Goal: Task Accomplishment & Management: Use online tool/utility

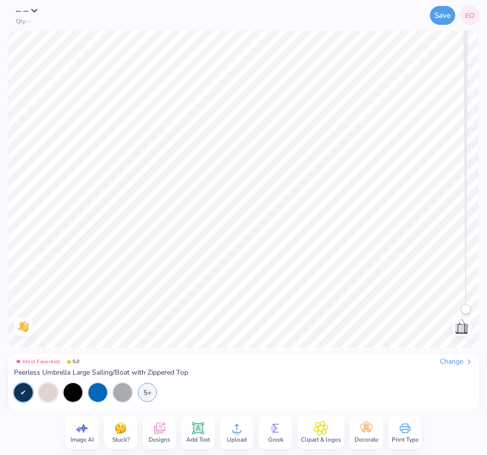
click at [457, 362] on div "Change" at bounding box center [456, 361] width 33 height 9
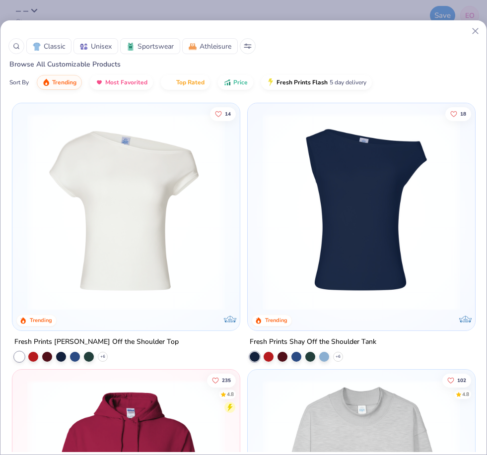
click at [475, 39] on div "Classic Unisex Sportswear Athleisure" at bounding box center [243, 46] width 470 height 16
click at [473, 30] on icon at bounding box center [475, 31] width 10 height 10
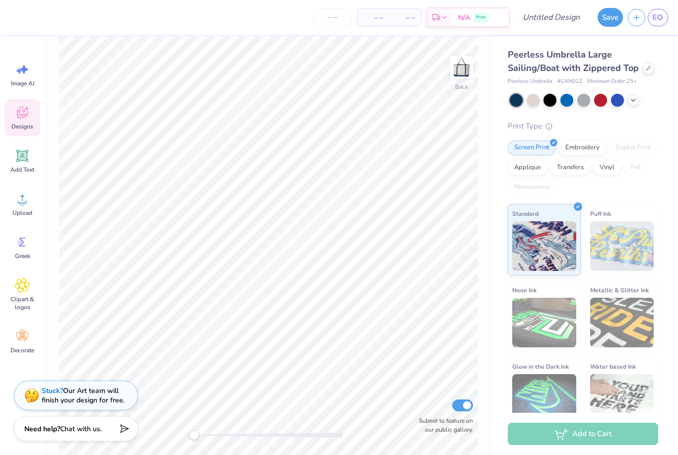
click at [21, 113] on icon at bounding box center [22, 112] width 15 height 15
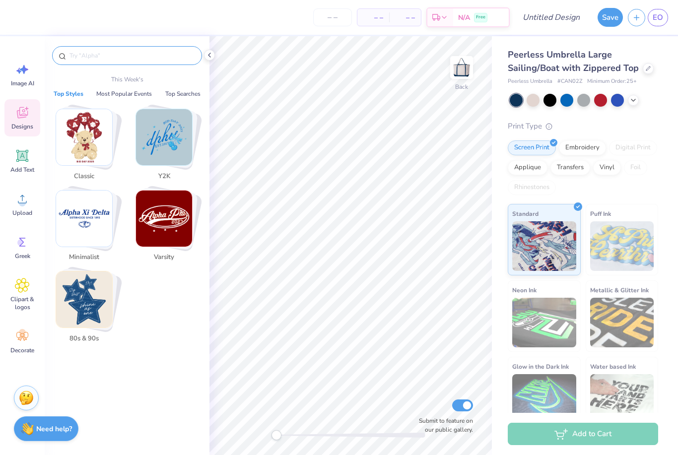
click at [123, 53] on input "text" at bounding box center [131, 56] width 127 height 10
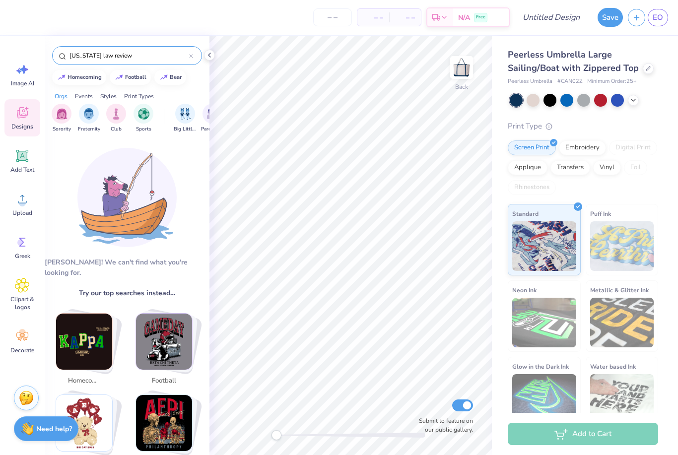
type input "Michigan law review"
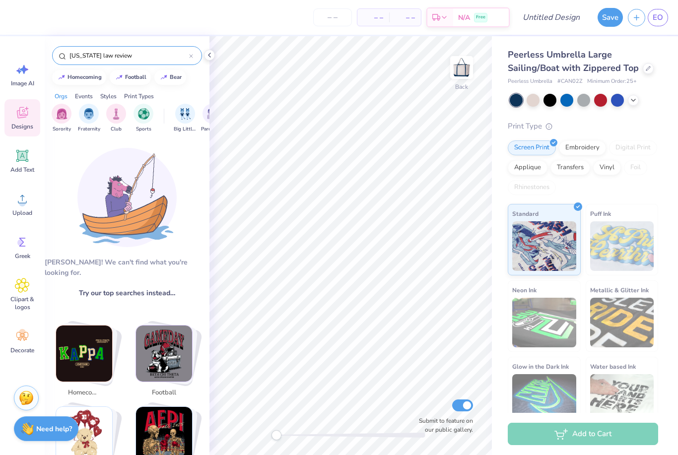
drag, startPoint x: 136, startPoint y: 60, endPoint x: 12, endPoint y: 47, distance: 124.7
click at [12, 47] on div "– – Per Item – – Total Est. Delivery N/A Free Design Title Save EO Image AI Des…" at bounding box center [339, 227] width 678 height 455
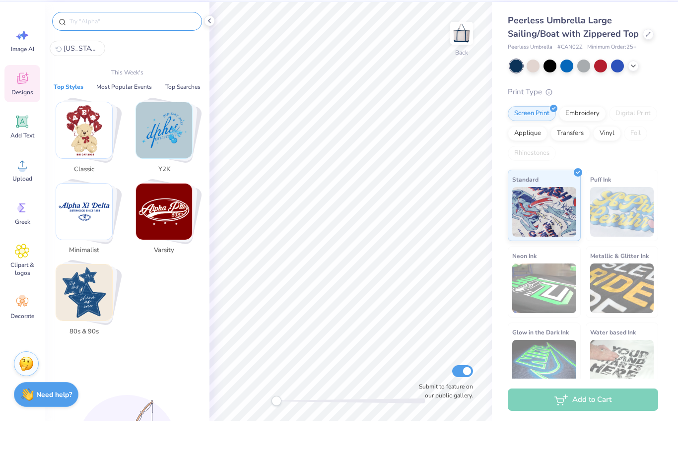
click at [86, 51] on input "text" at bounding box center [131, 56] width 127 height 10
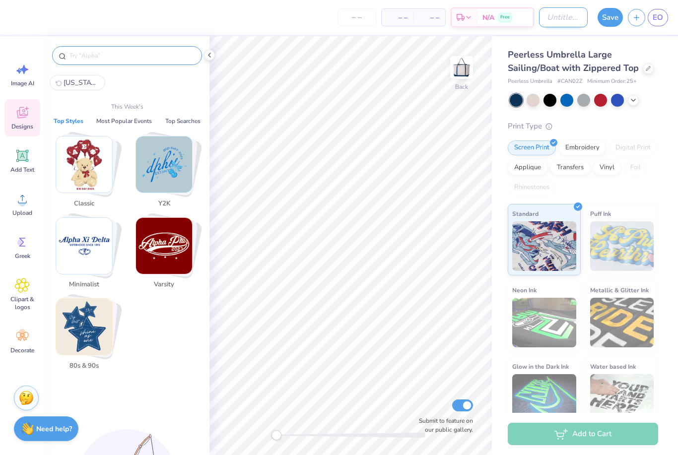
click at [486, 14] on input "Design Title" at bounding box center [563, 17] width 49 height 20
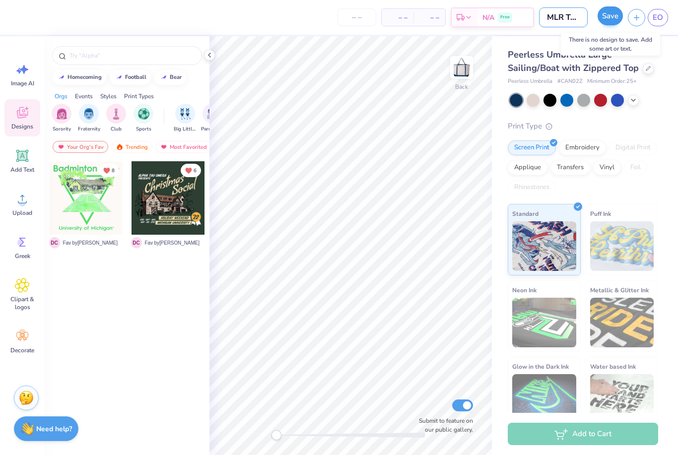
type input "MLR Tote 2025 (Logo Needed)"
click at [486, 17] on button "Save" at bounding box center [610, 15] width 25 height 19
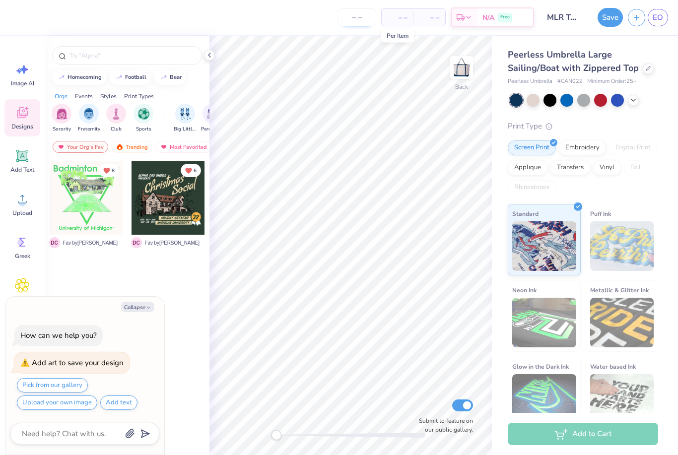
type textarea "x"
click at [355, 12] on input "number" at bounding box center [357, 17] width 39 height 18
type input "30"
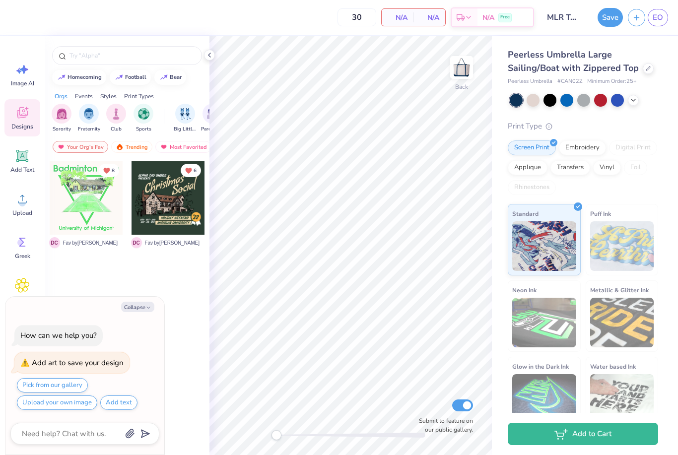
click at [390, 35] on div "30 N/A Per Item N/A Total Est. Delivery N/A Free Design Title MLR Tote 2025 (Lo…" at bounding box center [339, 227] width 678 height 455
click at [394, 12] on span "N/A" at bounding box center [398, 17] width 20 height 10
click at [210, 55] on icon at bounding box center [209, 55] width 8 height 8
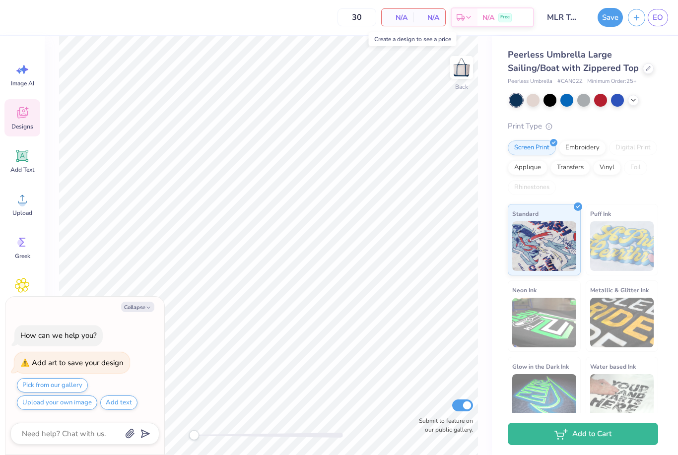
click at [426, 22] on span "N/A" at bounding box center [429, 17] width 20 height 10
click at [353, 15] on input "30" at bounding box center [357, 17] width 39 height 18
click at [486, 24] on button "Save" at bounding box center [610, 15] width 25 height 19
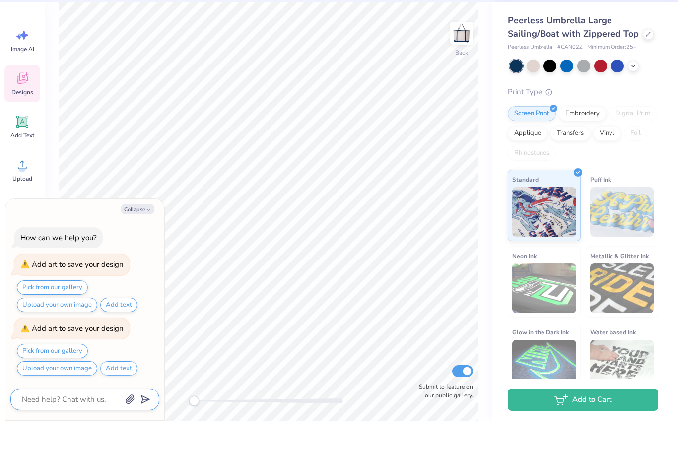
type textarea "x"
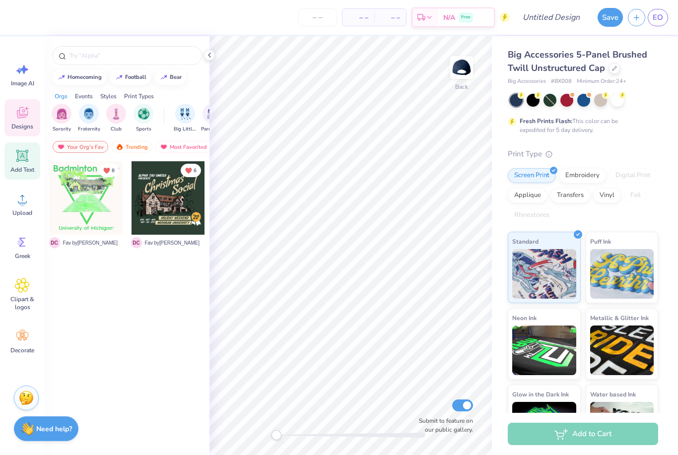
click at [18, 166] on span "Add Text" at bounding box center [22, 170] width 24 height 8
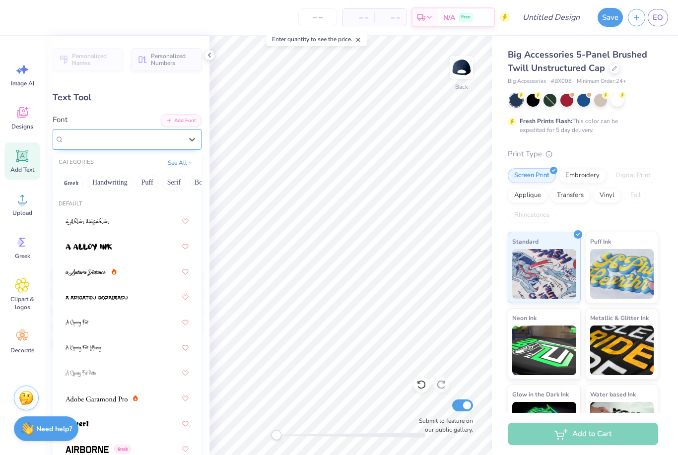
click at [119, 135] on div "Super Dream" at bounding box center [123, 139] width 120 height 15
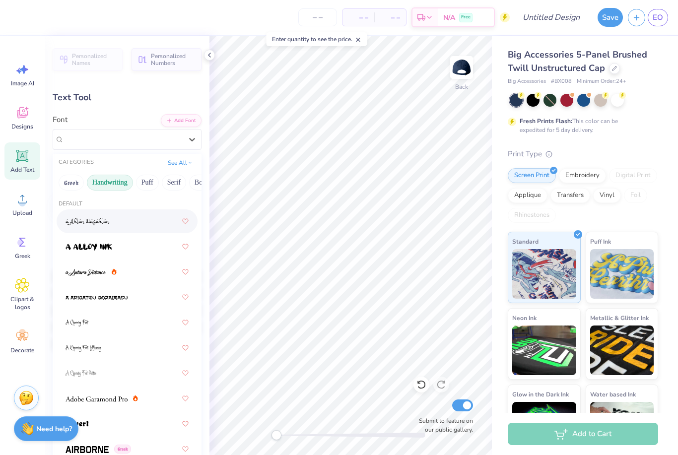
click at [109, 175] on button "Handwriting" at bounding box center [110, 183] width 46 height 16
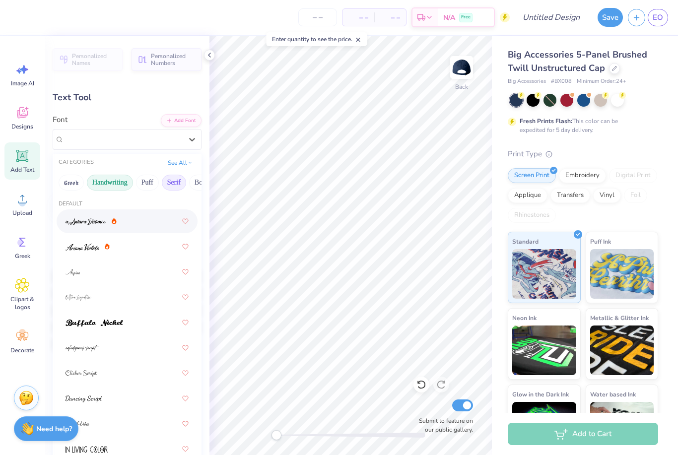
click at [181, 175] on button "Serif" at bounding box center [174, 183] width 24 height 16
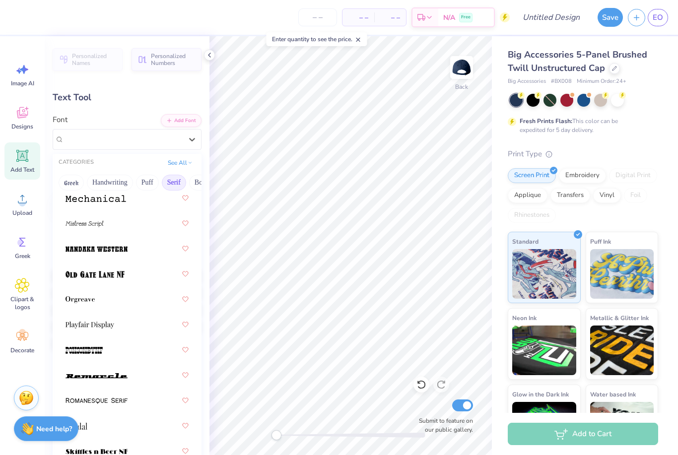
scroll to position [1466, 0]
click at [100, 322] on img at bounding box center [90, 325] width 49 height 7
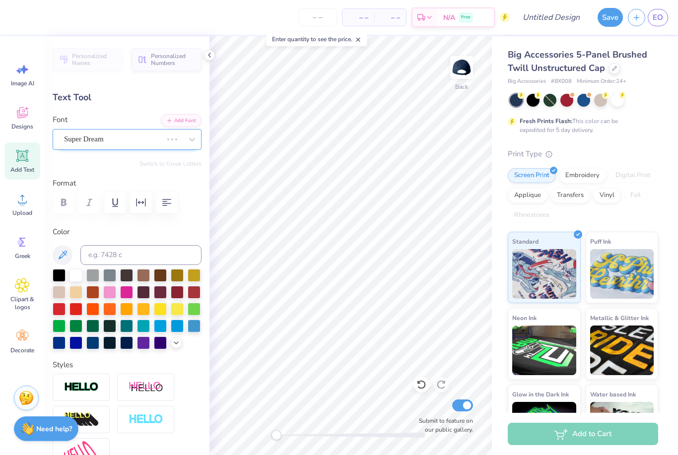
scroll to position [0, 0]
type textarea "T"
paste textarea "124 Mich. L. Rev. ____"
type textarea "124 Mich. L. Rev."
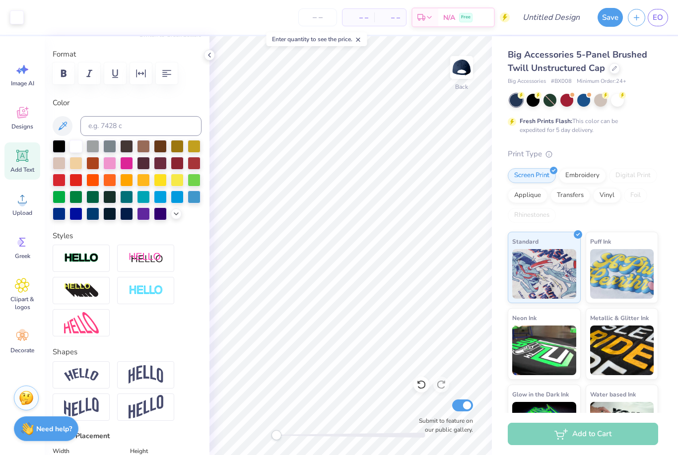
scroll to position [106, 0]
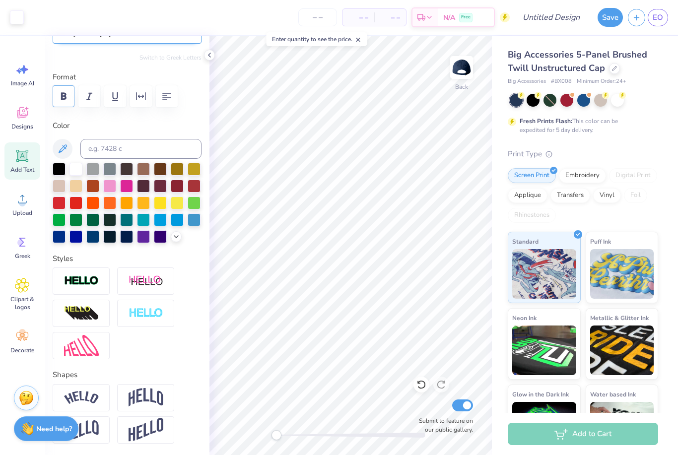
click at [65, 93] on icon "button" at bounding box center [63, 96] width 5 height 7
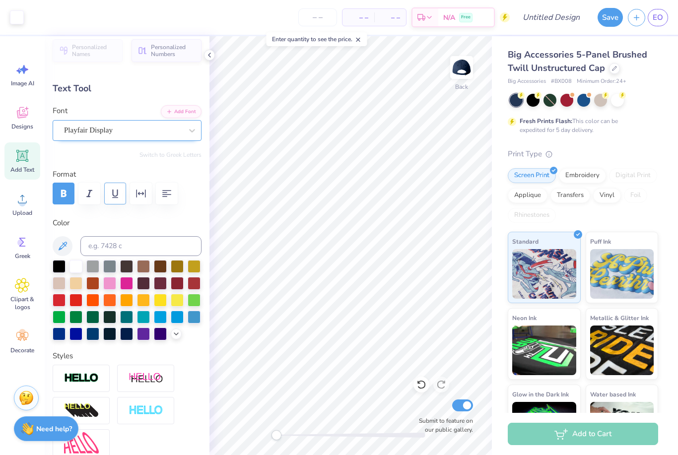
scroll to position [5, 0]
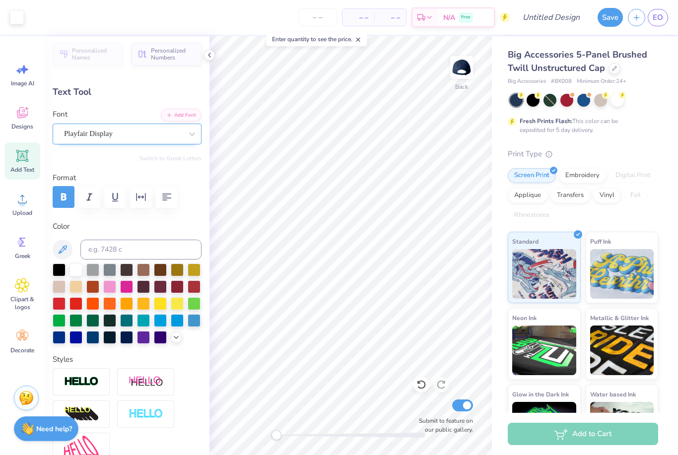
type input "4.96"
type input "0.62"
type textarea "124 Mich. L. Rev."
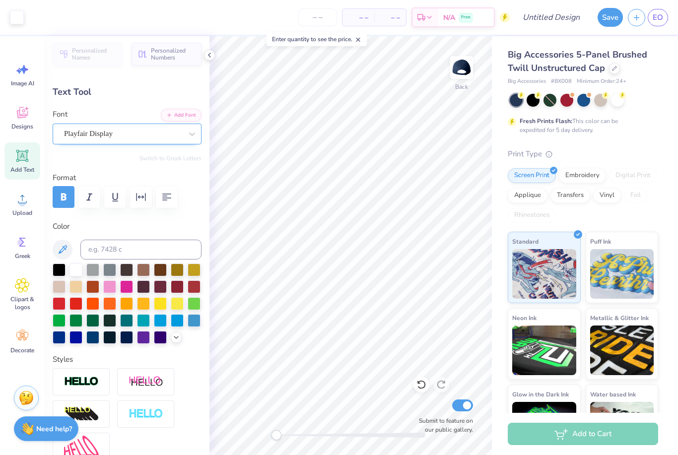
click at [184, 92] on div "Text Tool" at bounding box center [127, 91] width 149 height 13
click at [210, 55] on icon at bounding box center [209, 55] width 8 height 8
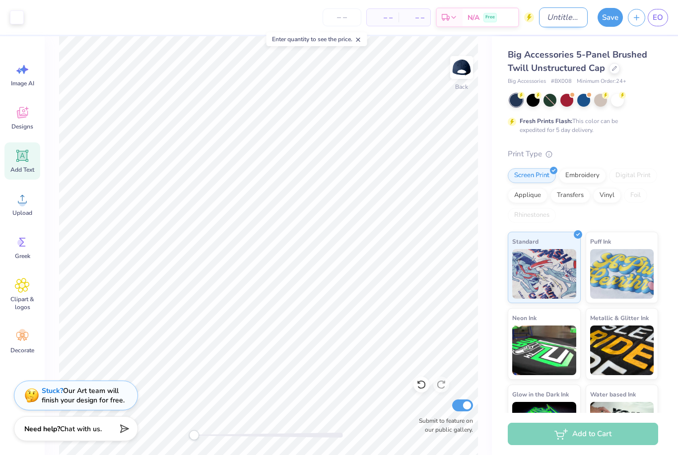
drag, startPoint x: 546, startPoint y: 18, endPoint x: 552, endPoint y: 17, distance: 5.5
click at [546, 18] on input "Design Title" at bounding box center [563, 17] width 49 height 20
type input "124 Mich. L. Rev. Baseball Cap"
click at [612, 20] on button "Save" at bounding box center [610, 15] width 25 height 19
click at [614, 15] on div "Save" at bounding box center [610, 17] width 25 height 19
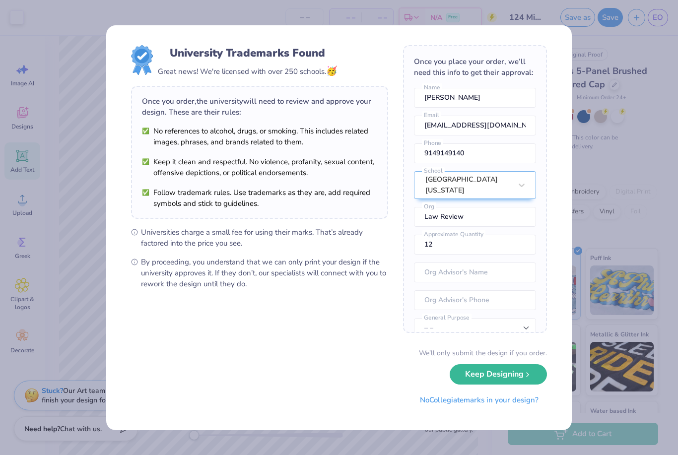
click at [395, 60] on form "University Trademarks Found Great news! We're licensed with over 250 schools. 🥳…" at bounding box center [339, 227] width 416 height 365
click at [501, 374] on button "Keep Designing" at bounding box center [498, 372] width 97 height 20
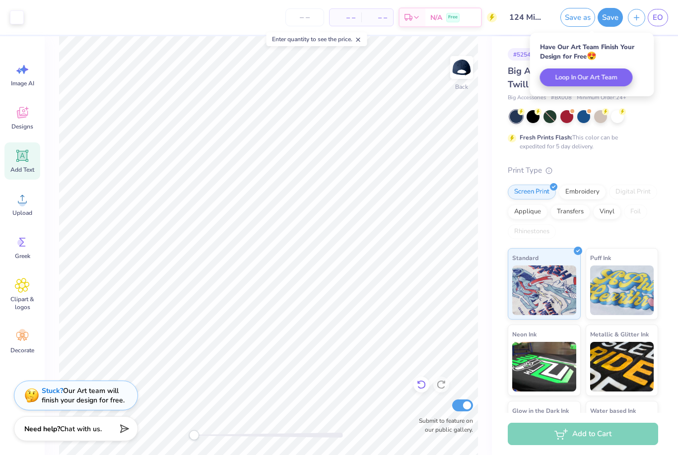
click at [426, 390] on icon at bounding box center [421, 385] width 10 height 10
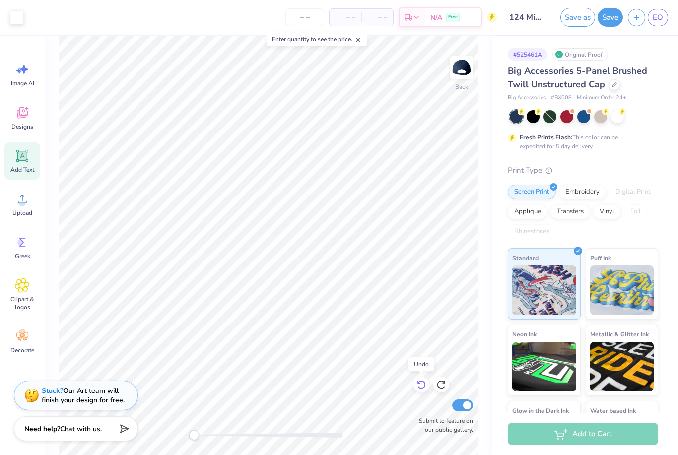
click at [422, 389] on icon at bounding box center [421, 385] width 8 height 9
type input "1.67"
type input "0.48"
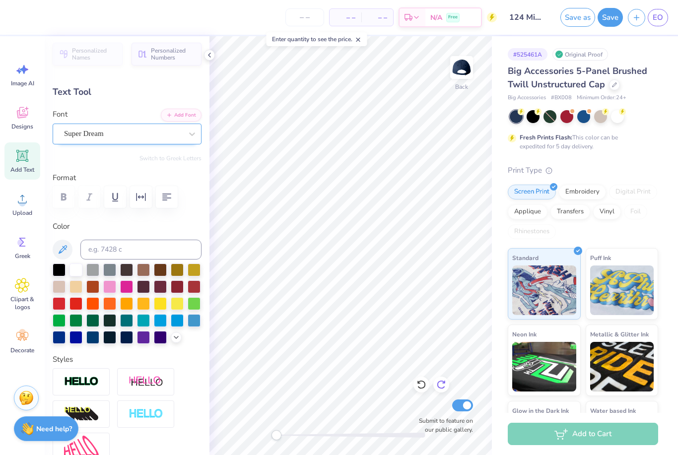
click at [440, 386] on icon at bounding box center [441, 385] width 10 height 10
click at [212, 55] on icon at bounding box center [209, 55] width 8 height 8
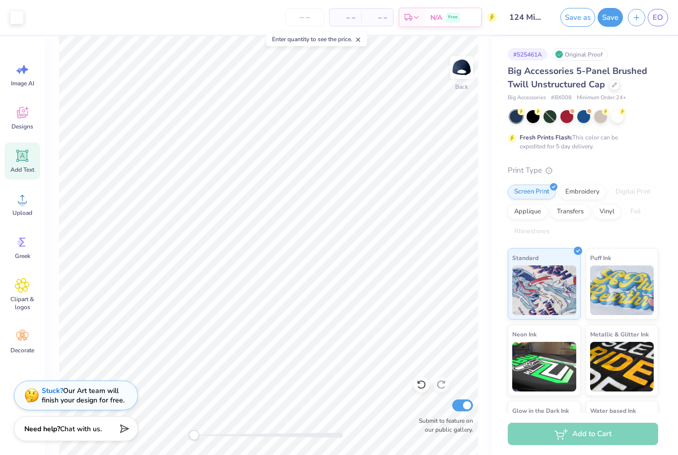
click at [362, 40] on icon at bounding box center [358, 39] width 7 height 7
click at [335, 16] on div "– – Per Item" at bounding box center [346, 17] width 32 height 17
click at [375, 18] on span "– –" at bounding box center [377, 17] width 20 height 10
click at [425, 17] on div "Est. Delivery" at bounding box center [413, 19] width 26 height 18
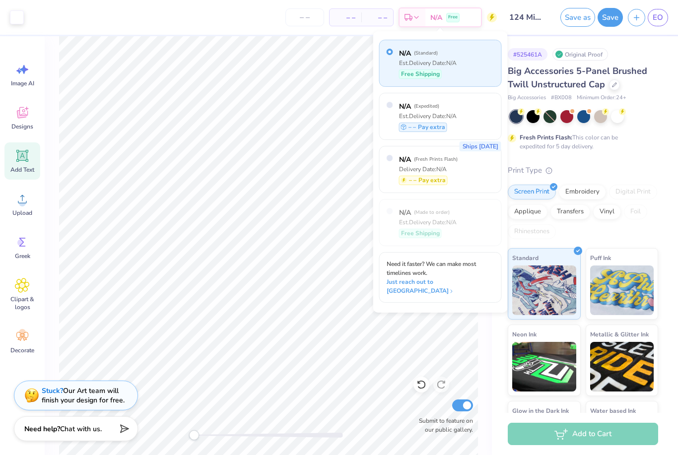
click at [363, 24] on div "– – Total" at bounding box center [377, 17] width 32 height 17
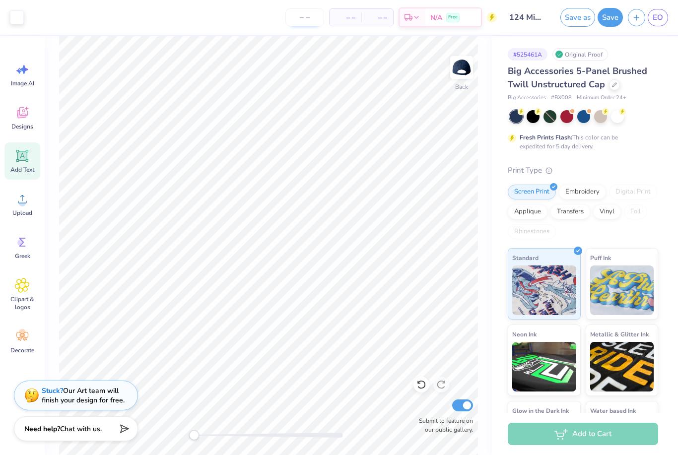
click at [308, 18] on input "number" at bounding box center [304, 17] width 39 height 18
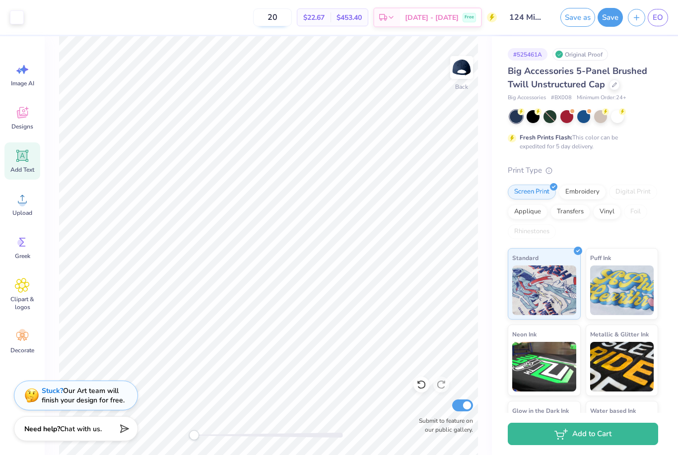
click at [292, 15] on input "20" at bounding box center [272, 17] width 39 height 18
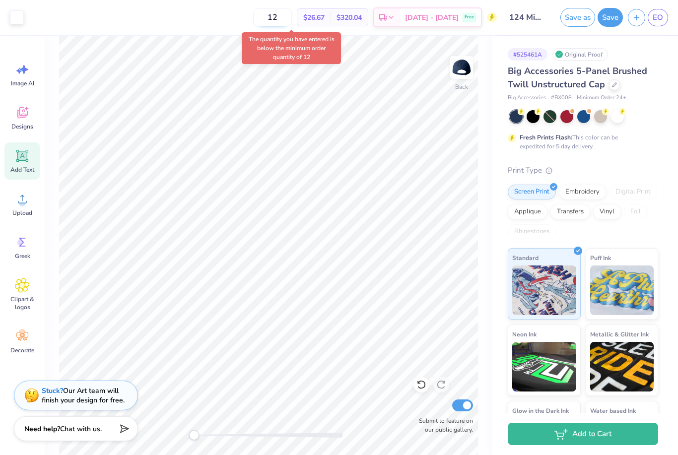
click at [292, 20] on input "12" at bounding box center [272, 17] width 39 height 18
type input "1"
click at [292, 17] on input "25" at bounding box center [272, 17] width 39 height 18
type input "2"
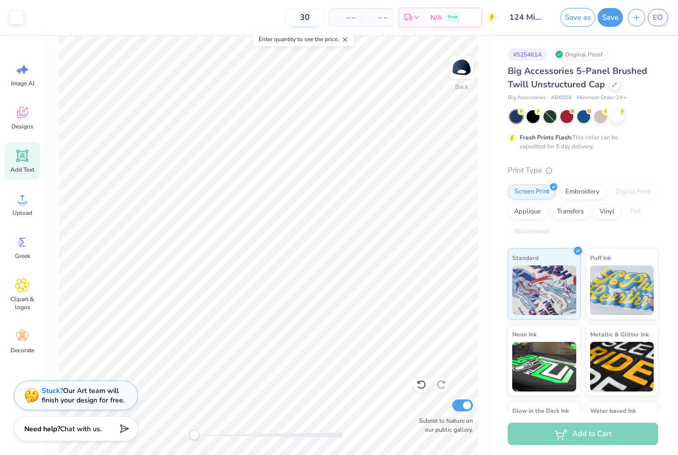
type input "30"
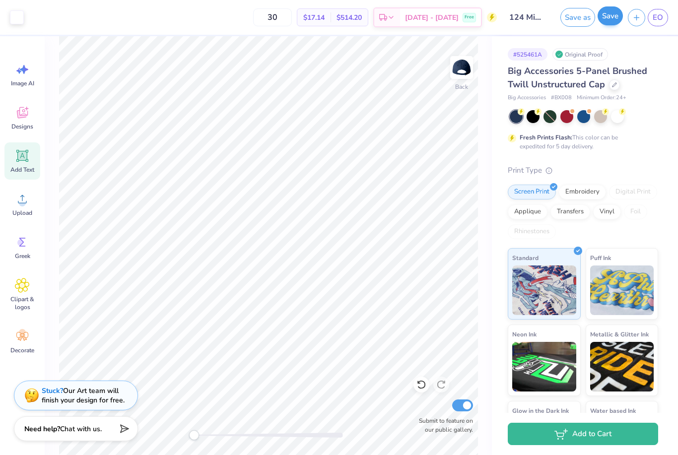
click at [616, 17] on button "Save" at bounding box center [610, 15] width 25 height 19
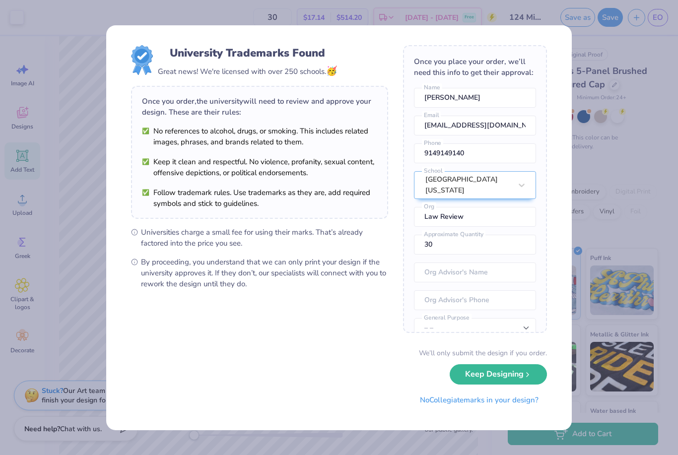
click at [481, 378] on button "Keep Designing" at bounding box center [498, 374] width 97 height 20
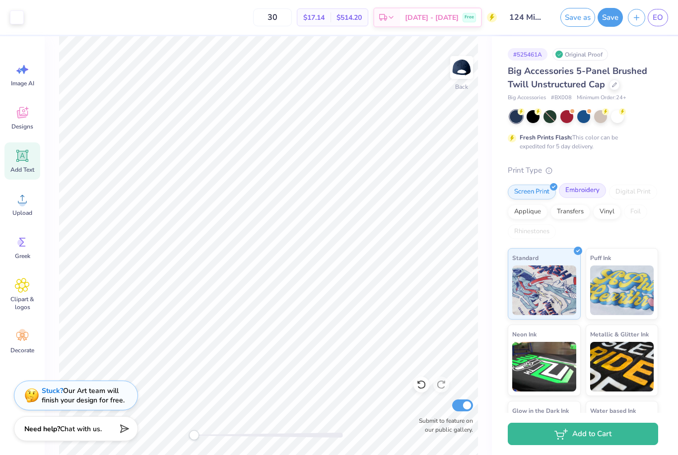
click at [598, 191] on div "Embroidery" at bounding box center [582, 190] width 47 height 15
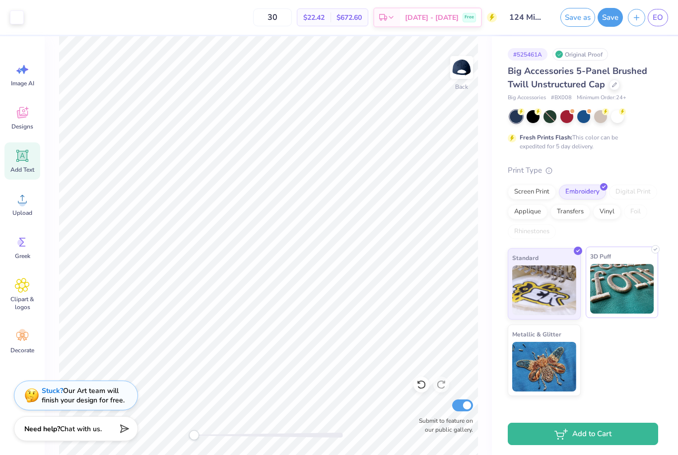
click at [619, 257] on div "3D Puff" at bounding box center [622, 282] width 73 height 71
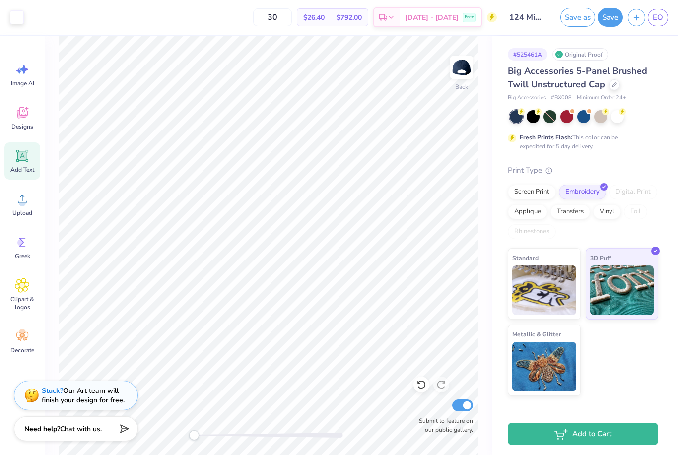
click at [593, 153] on div "Big Accessories 5-Panel Brushed Twill Unstructured Cap Big Accessories # BX008 …" at bounding box center [583, 231] width 150 height 332
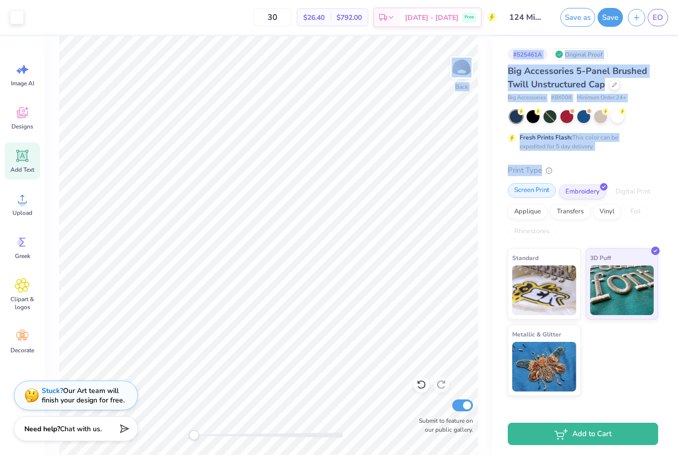
click at [510, 187] on div "Art colors 30 $26.40 Per Item $792.00 Total Est. Delivery Oct 8 - 11 Free Desig…" at bounding box center [339, 227] width 678 height 455
click at [457, 62] on img at bounding box center [462, 68] width 40 height 40
click at [451, 61] on div at bounding box center [462, 68] width 46 height 46
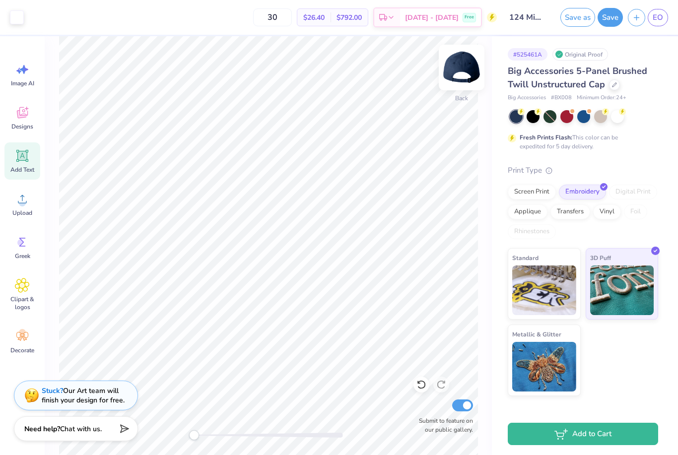
click at [459, 73] on img at bounding box center [462, 68] width 40 height 40
click at [462, 77] on img at bounding box center [462, 68] width 40 height 40
click at [615, 20] on button "Save" at bounding box center [610, 17] width 25 height 19
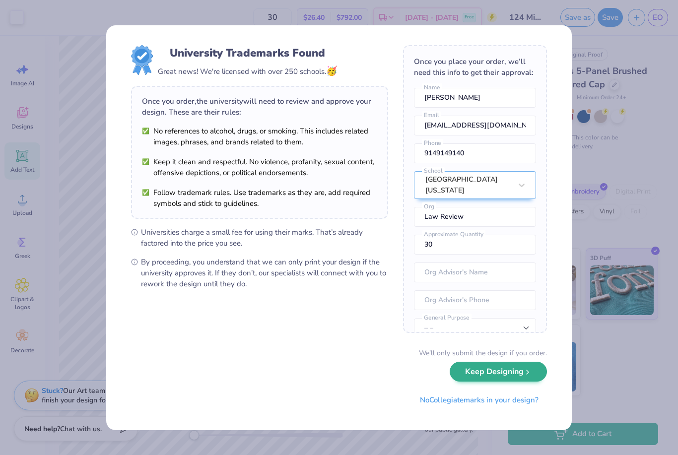
click at [488, 372] on button "Keep Designing" at bounding box center [498, 372] width 97 height 20
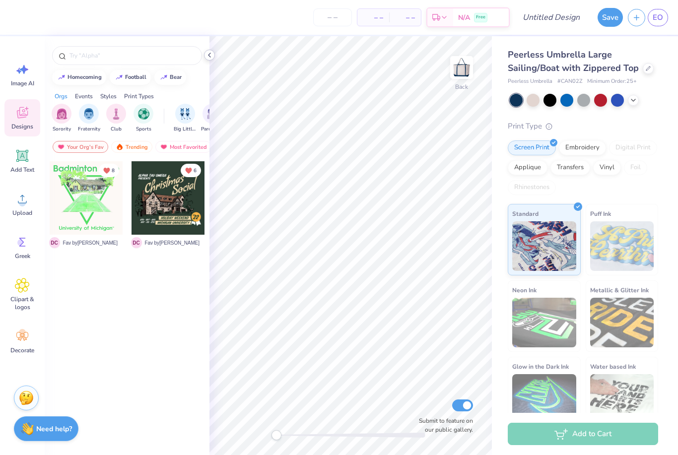
click at [212, 54] on icon at bounding box center [209, 55] width 8 height 8
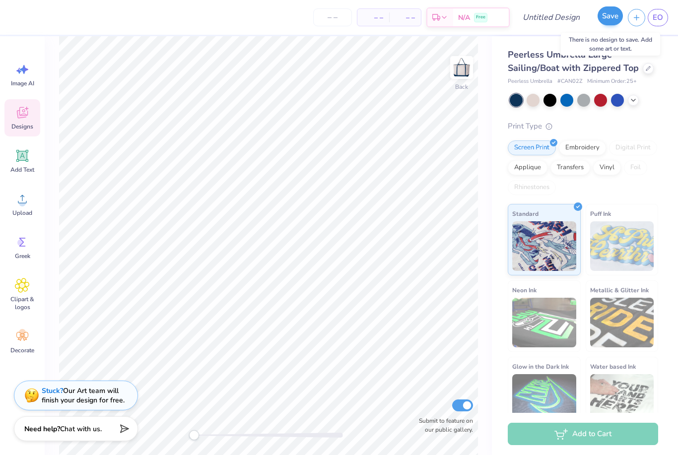
click at [615, 12] on button "Save" at bounding box center [610, 15] width 25 height 19
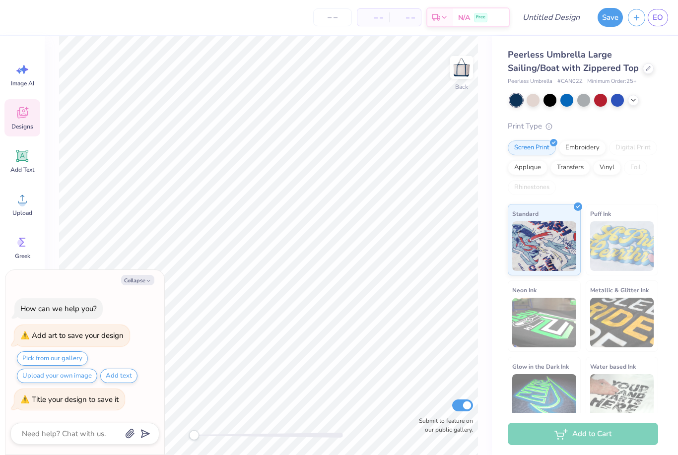
click at [597, 17] on div "Save EO" at bounding box center [635, 17] width 85 height 35
click at [26, 115] on icon at bounding box center [22, 112] width 11 height 11
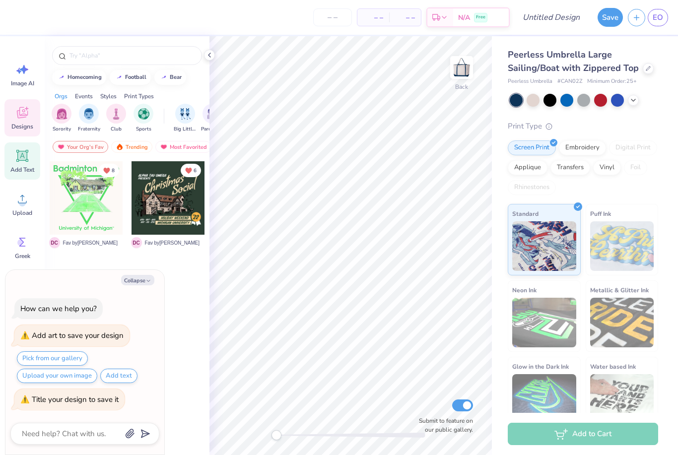
click at [26, 155] on icon at bounding box center [22, 155] width 9 height 9
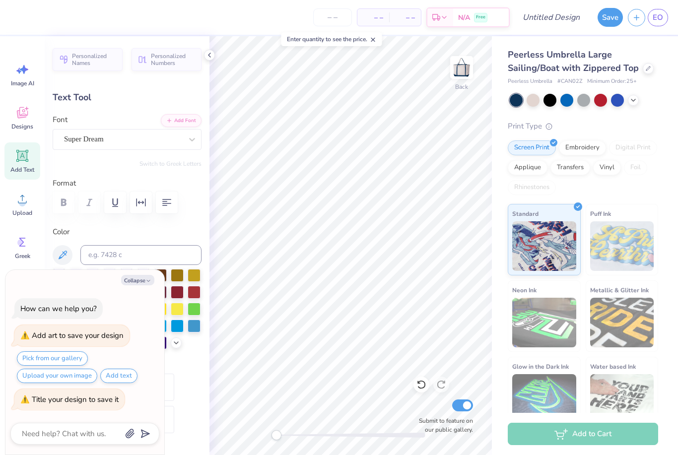
type textarea "x"
type textarea "T"
type textarea "insert mlr"
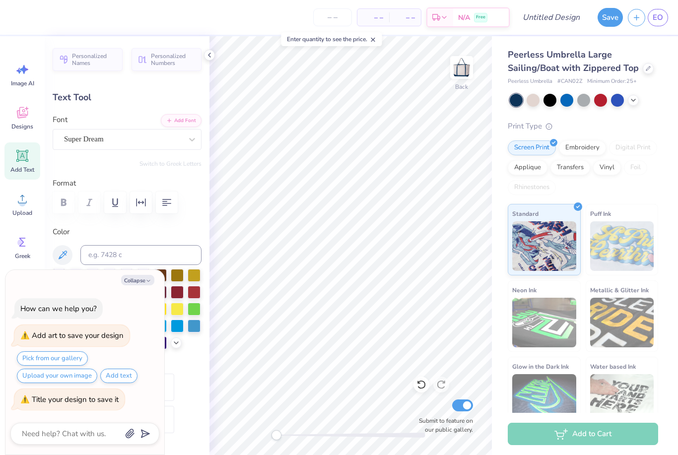
scroll to position [0, 0]
type textarea "x"
click at [340, 20] on input "number" at bounding box center [332, 17] width 39 height 18
type input "30"
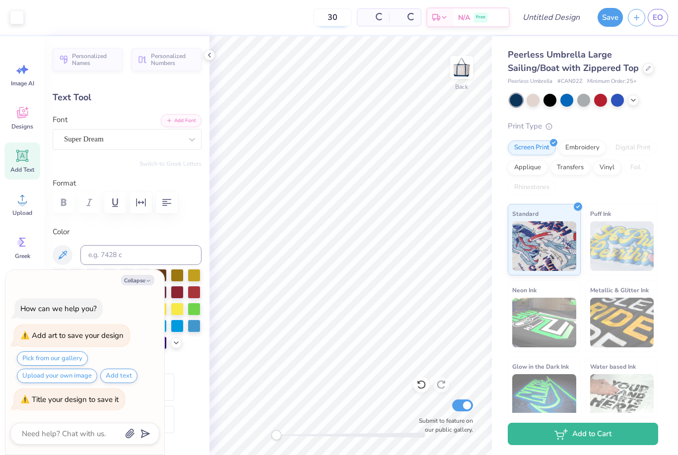
type textarea "x"
click at [572, 16] on input "Design Title" at bounding box center [563, 17] width 49 height 20
type input "M"
type textarea "x"
type input "ML"
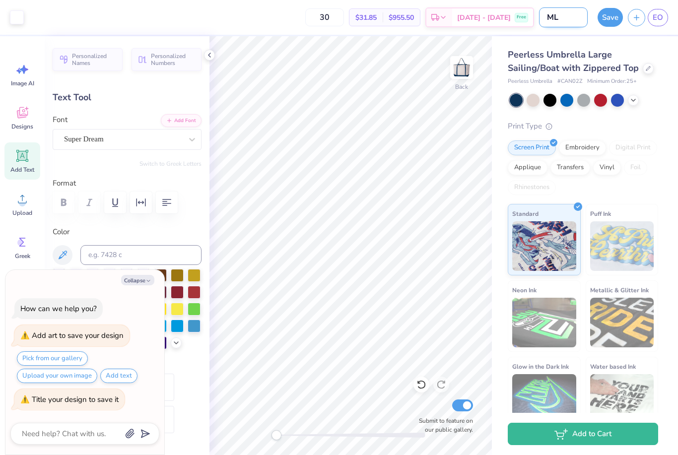
type textarea "x"
type input "MLR"
type textarea "x"
type input "MLR"
type textarea "x"
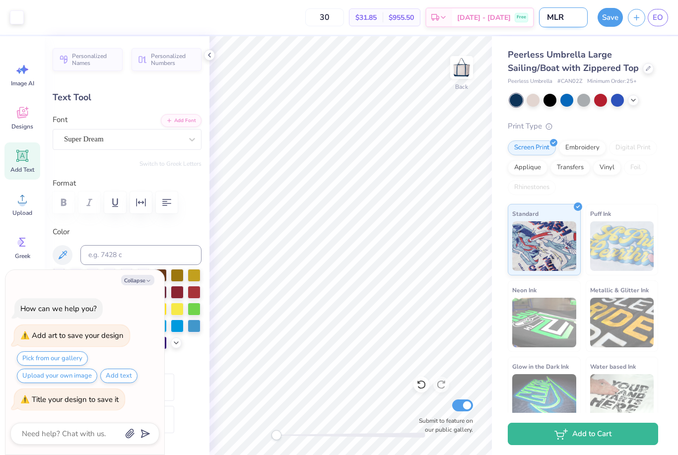
type input "MLR T"
type textarea "x"
type input "MLR To"
type textarea "x"
type input "MLR Tot"
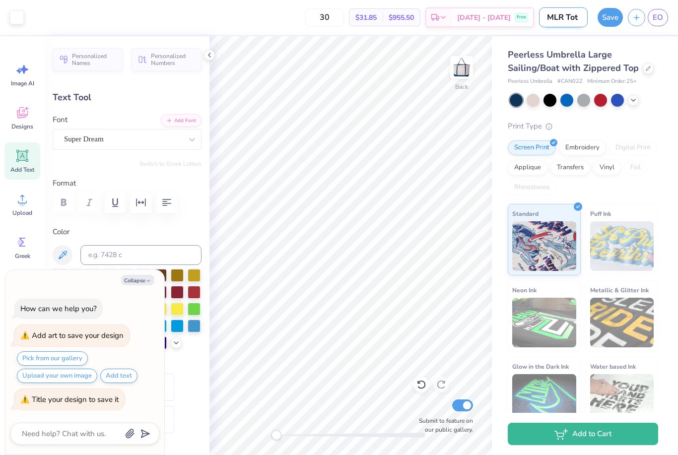
type textarea "x"
type input "MLR Tote"
type textarea "x"
type input "MLR Tote"
type textarea "x"
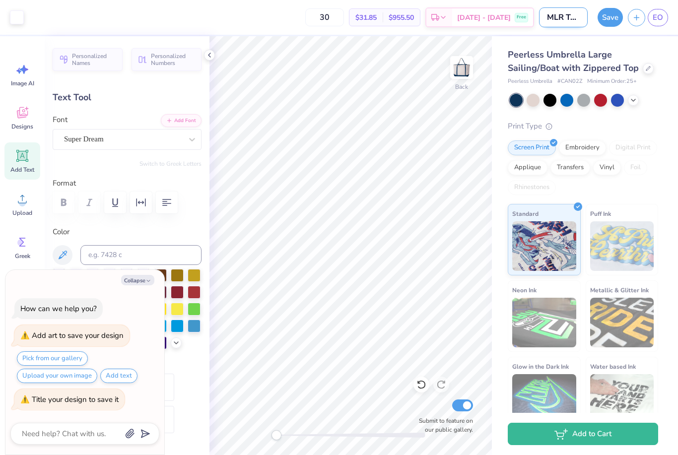
type input "MLR Tote 2"
type textarea "x"
type input "MLR Tote 20"
type textarea "x"
type input "MLR Tote 202"
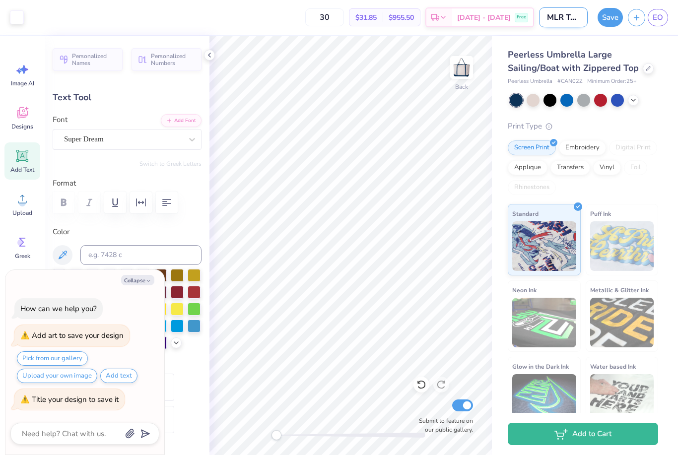
type textarea "x"
type input "MLR Tote 2025"
type textarea "x"
type input "MLR Tote 2025"
type textarea "x"
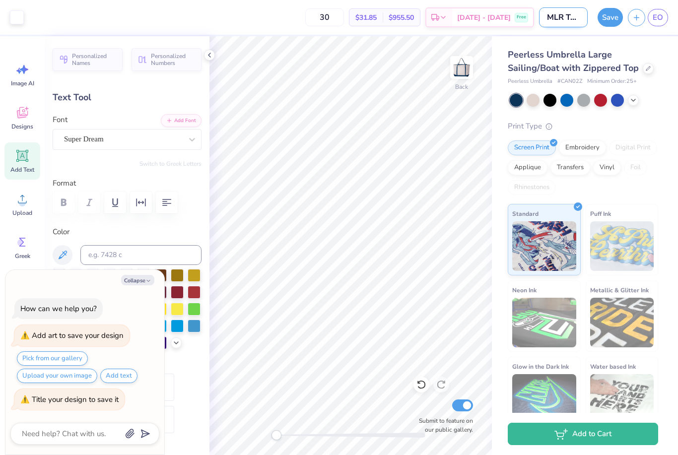
type input "MLR Tote 2025 ("
type textarea "x"
type input "MLR Tote 2025 (L"
type textarea "x"
type input "MLR Tote 2025 (Lo"
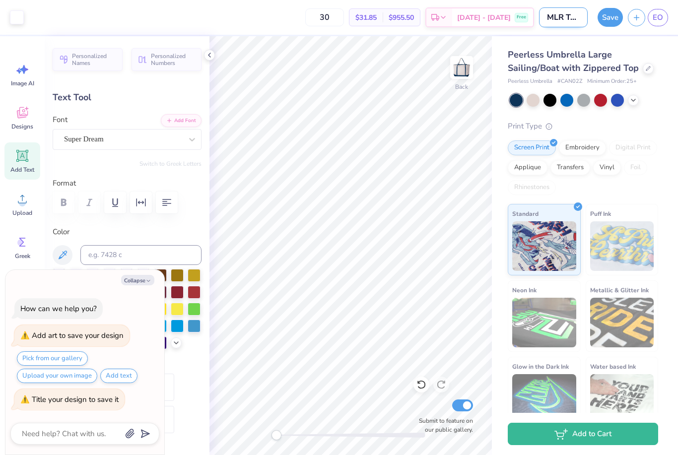
type textarea "x"
type input "MLR Tote 2025 (Log"
type textarea "x"
type input "MLR Tote 2025 (Logo"
type textarea "x"
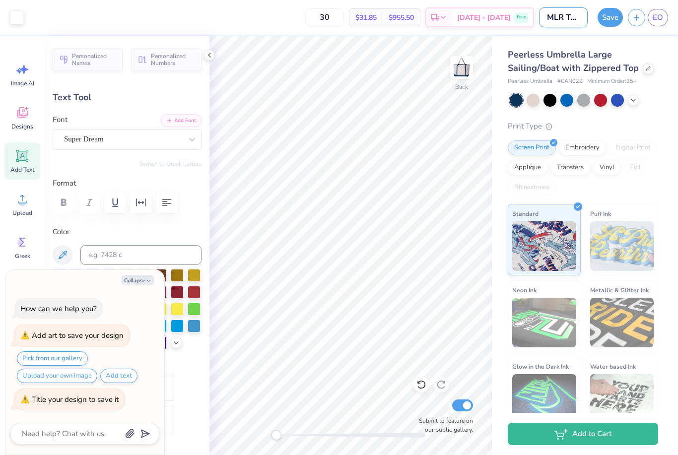
type input "MLR Tote 2025 (Logo"
type textarea "x"
type input "MLR Tote 2025 (Logo N"
type textarea "x"
type input "MLR Tote 2025 (Logo Ne"
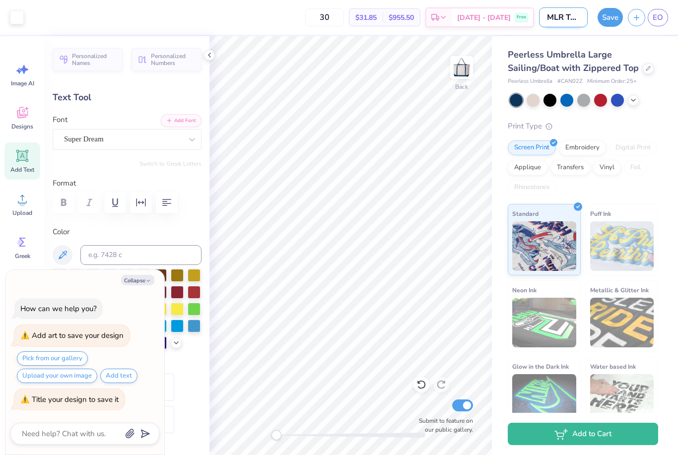
type textarea "x"
type input "MLR Tote 2025 (Logo Nee"
type textarea "x"
type input "MLR Tote 2025 (Logo Need"
type textarea "x"
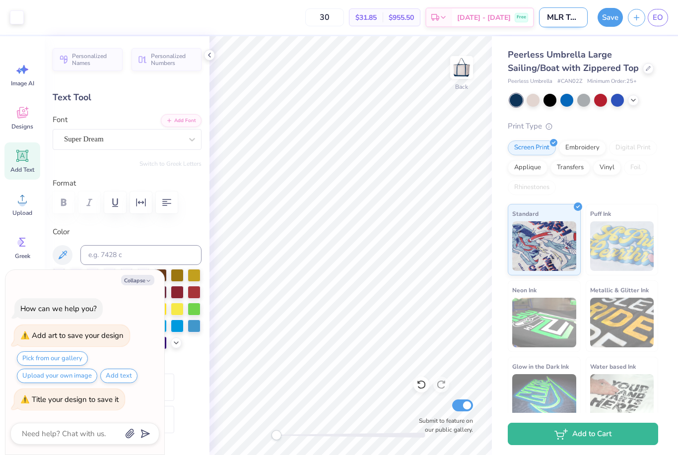
type input "MLR Tote 2025 (Logo Neede"
type textarea "x"
type input "MLR Tote 2025 (Logo Needed"
type textarea "x"
type input "MLR Tote 2025 (Logo Needed)"
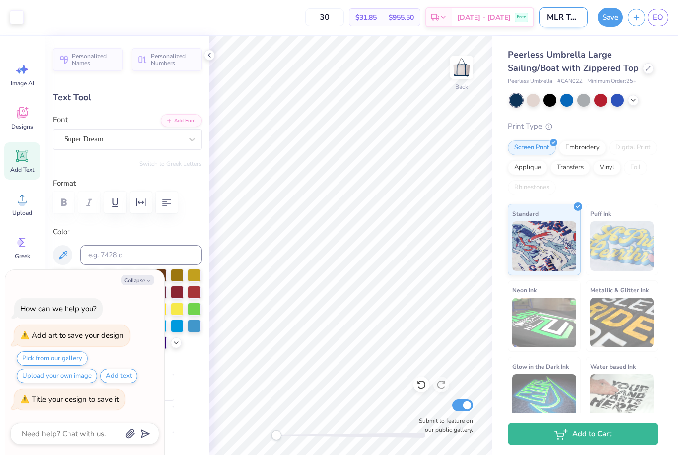
type textarea "x"
type input "MLR Tote 2025 (Logo Needed)"
click at [612, 19] on button "Save" at bounding box center [610, 17] width 25 height 19
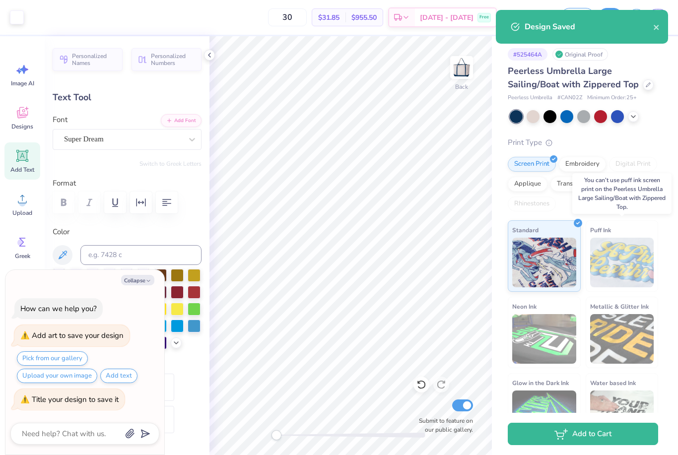
type textarea "x"
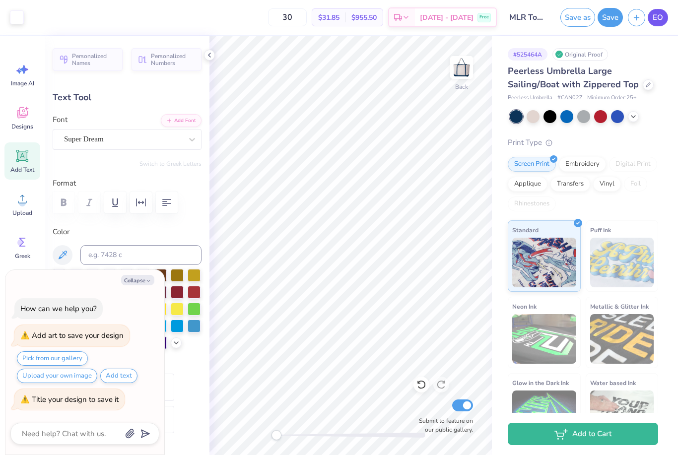
click at [663, 18] on link "EO" at bounding box center [658, 17] width 20 height 17
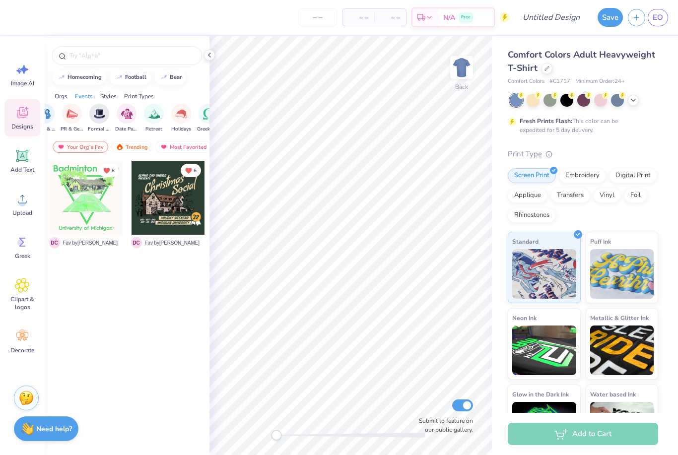
scroll to position [0, 252]
click at [60, 99] on div "Orgs" at bounding box center [61, 96] width 13 height 9
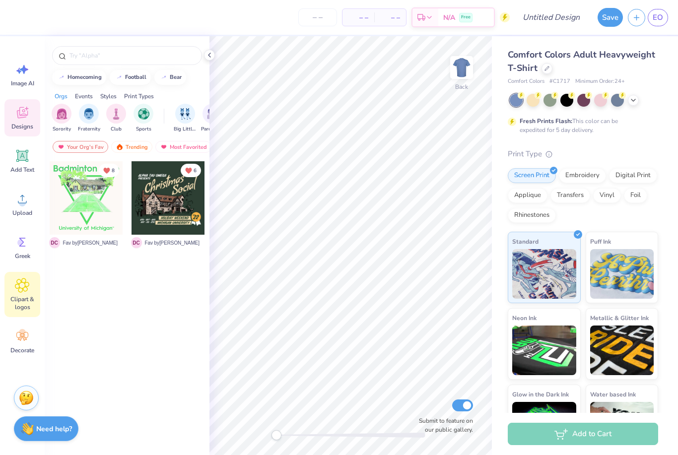
click at [23, 291] on icon at bounding box center [22, 285] width 14 height 15
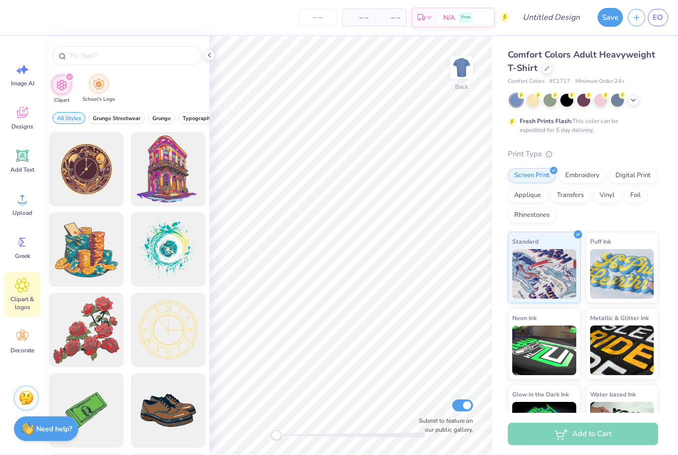
click at [103, 88] on img "filter for School's Logo" at bounding box center [98, 83] width 11 height 11
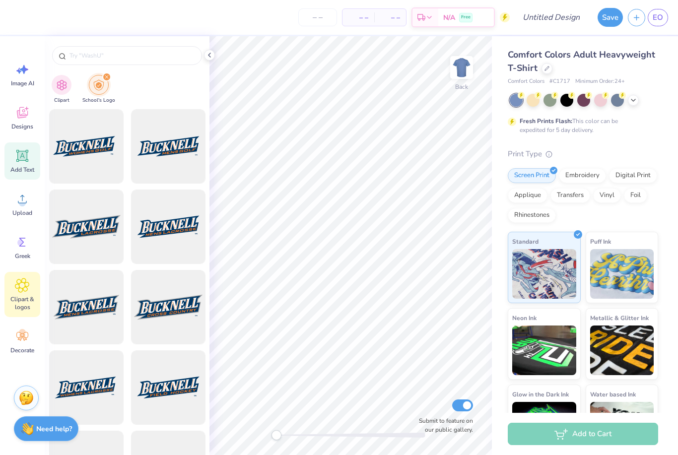
click at [19, 163] on div "Add Text" at bounding box center [22, 160] width 36 height 37
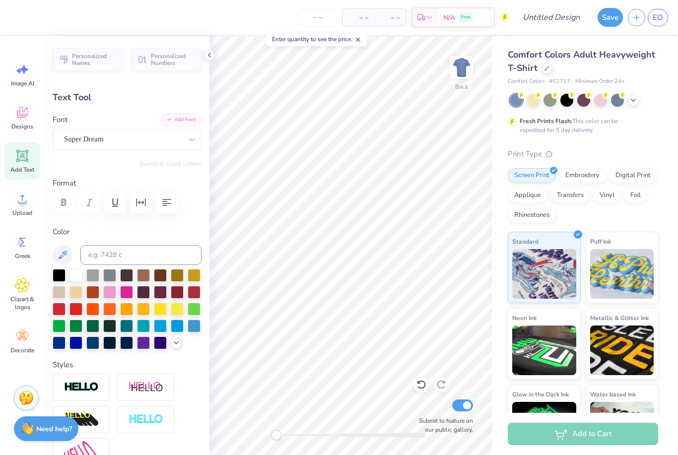
paste textarea "124 Mich. L. Rev. ____"
type textarea "124 Mich. L. Rev. ."
type input "14.17"
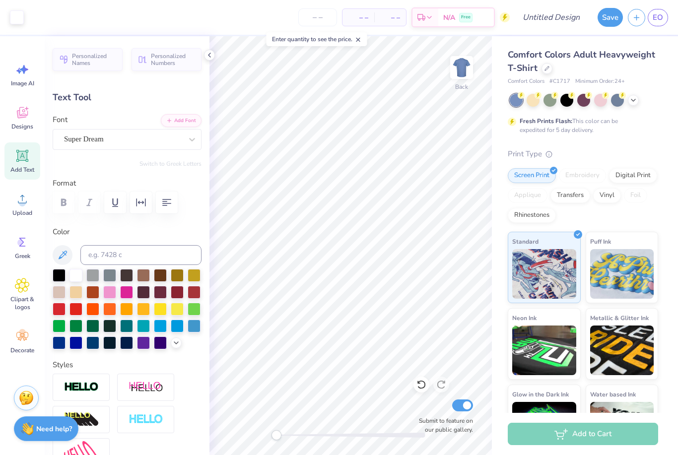
type input "1.26"
type input "11.87"
type textarea "124 Mich. L. Rev ."
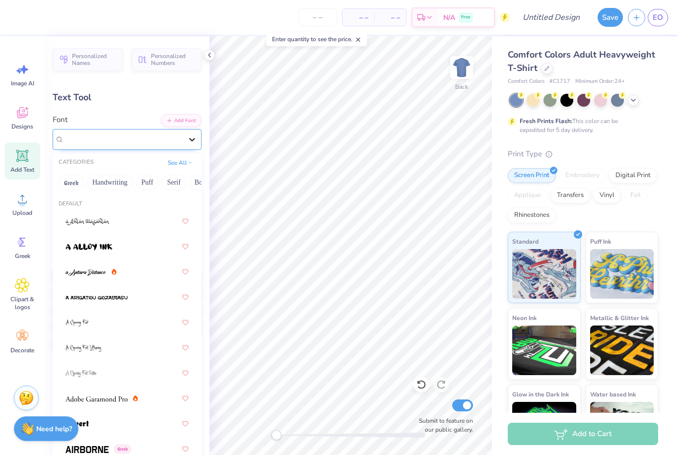
click at [191, 137] on icon at bounding box center [192, 140] width 10 height 10
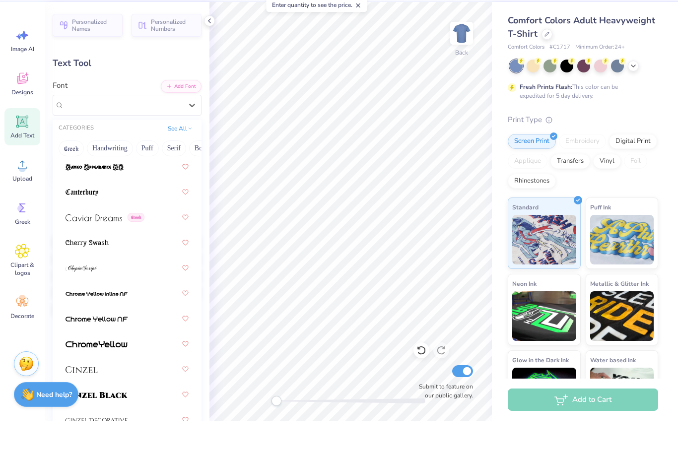
scroll to position [1497, 0]
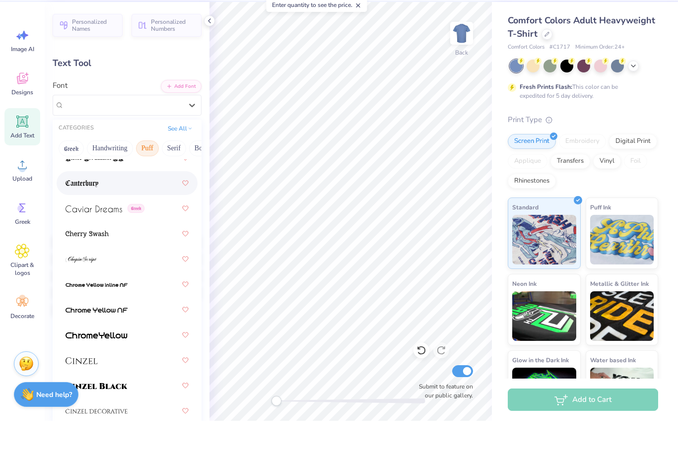
click at [147, 175] on button "Puff" at bounding box center [147, 183] width 23 height 16
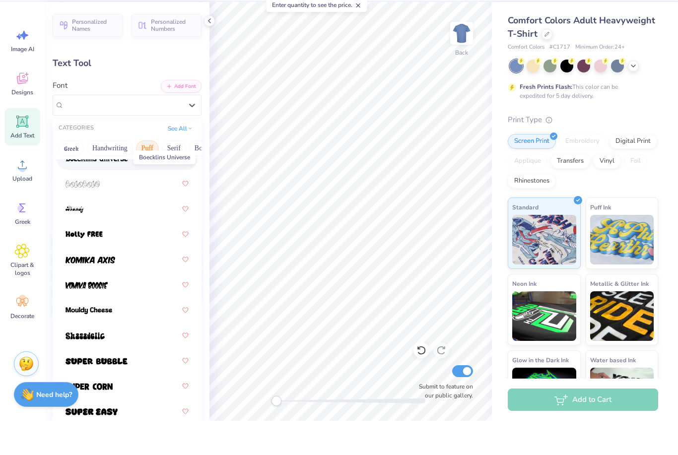
scroll to position [104, 0]
click at [104, 384] on div at bounding box center [127, 396] width 141 height 24
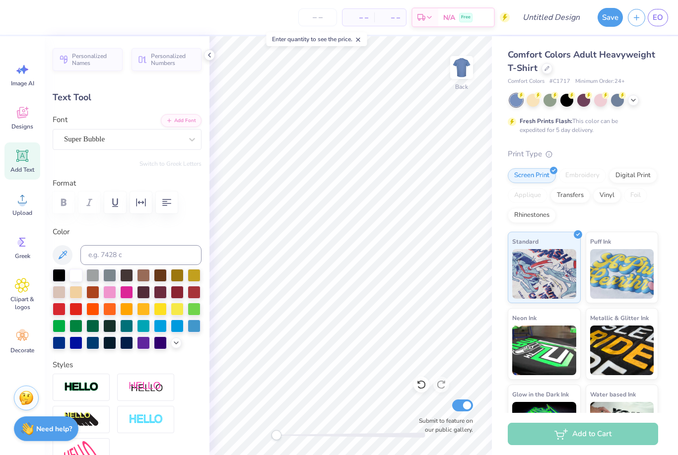
scroll to position [0, 2]
type input "14.17"
type input "1.15"
type input "11.93"
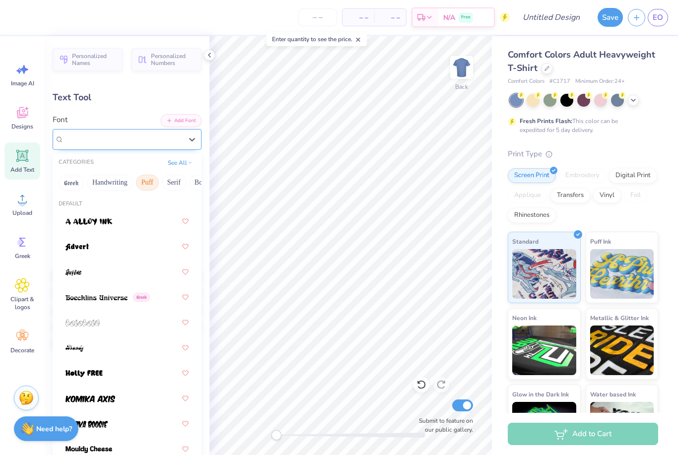
click at [105, 139] on span "Super Bubble" at bounding box center [84, 139] width 41 height 11
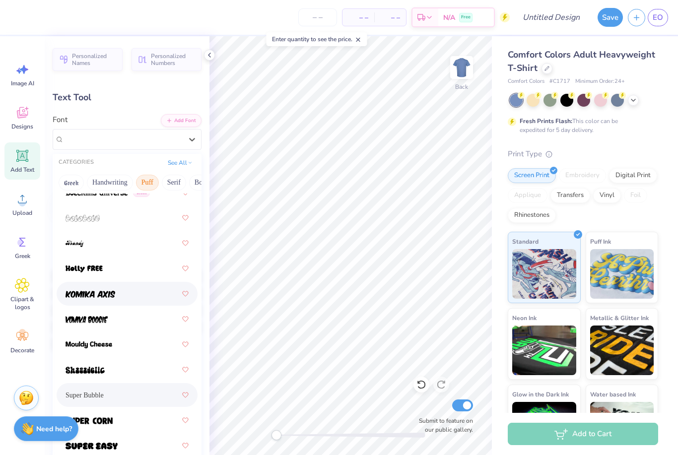
scroll to position [104, 0]
click at [108, 361] on div at bounding box center [127, 370] width 123 height 18
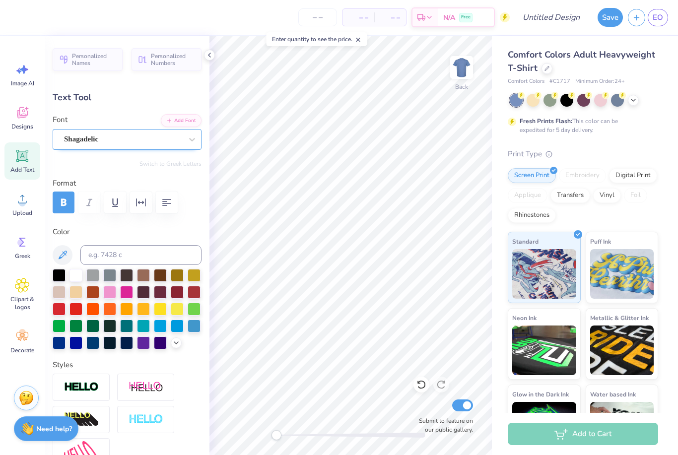
click at [120, 147] on div "Shagadelic" at bounding box center [127, 139] width 149 height 21
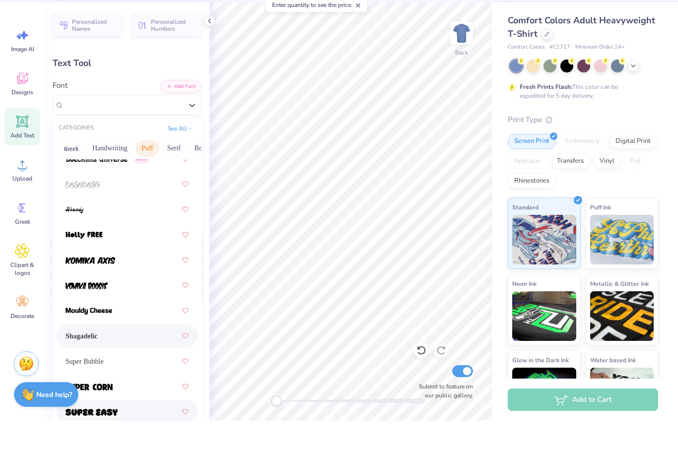
click at [122, 437] on div at bounding box center [127, 446] width 123 height 18
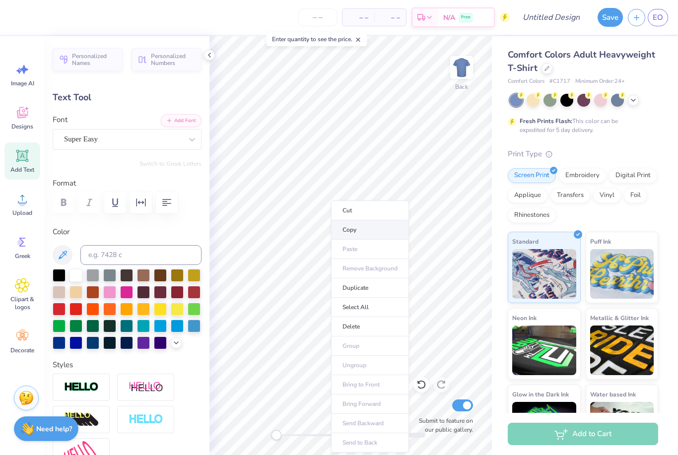
click at [340, 234] on li "Copy" at bounding box center [370, 229] width 78 height 19
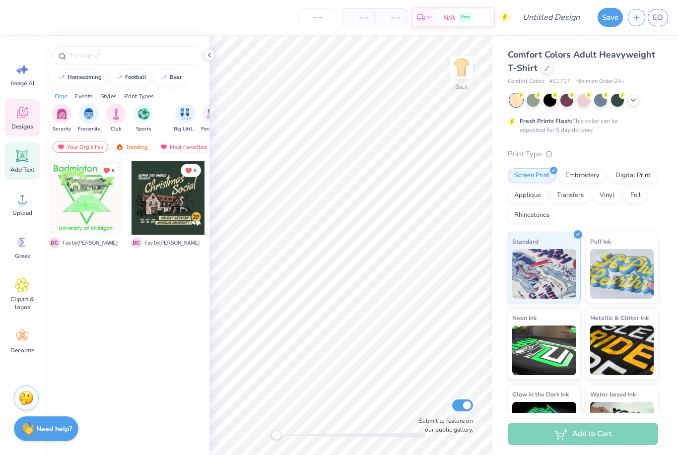
click at [25, 155] on icon at bounding box center [22, 155] width 9 height 9
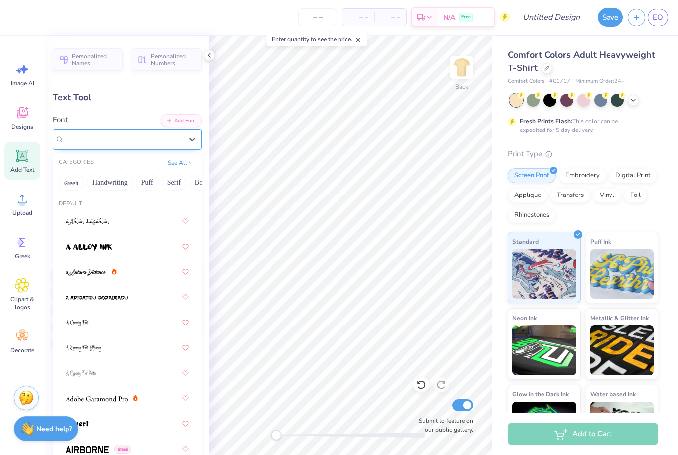
click at [100, 130] on div "Super Dream" at bounding box center [127, 139] width 149 height 21
click at [101, 140] on span "Super Dream" at bounding box center [84, 139] width 40 height 11
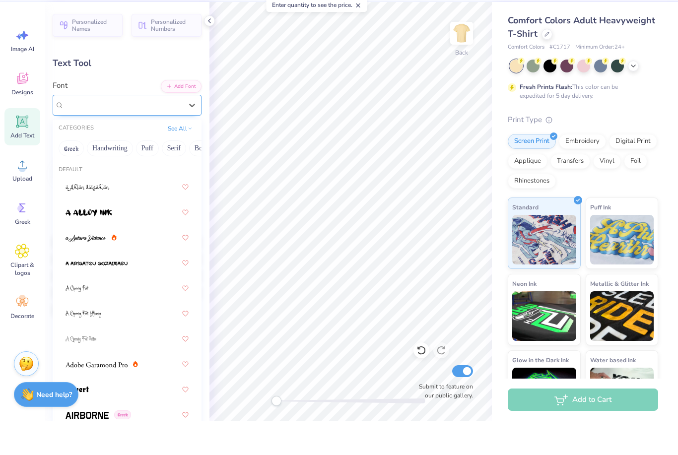
click at [116, 134] on div "Super Dream" at bounding box center [123, 139] width 118 height 11
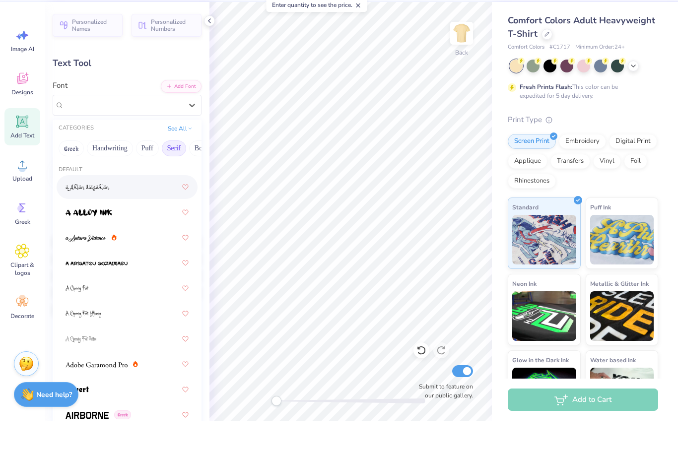
click at [171, 175] on button "Serif" at bounding box center [174, 183] width 24 height 16
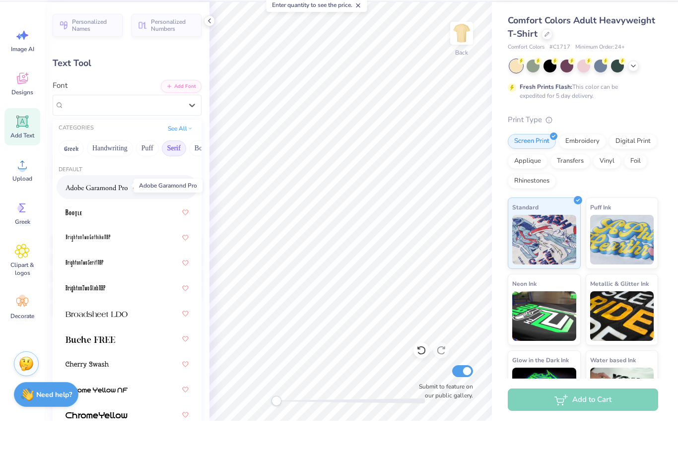
click at [94, 218] on img at bounding box center [97, 221] width 62 height 7
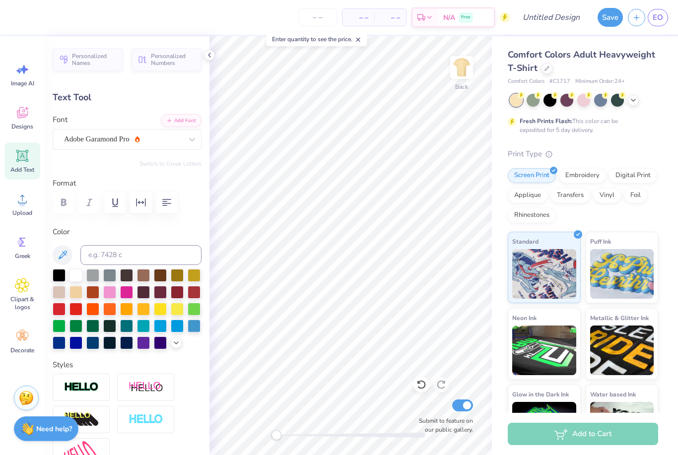
scroll to position [0, 0]
type textarea "T"
type textarea "You think you can hurt me? I'm on CC1."
click at [169, 197] on icon "button" at bounding box center [167, 203] width 12 height 12
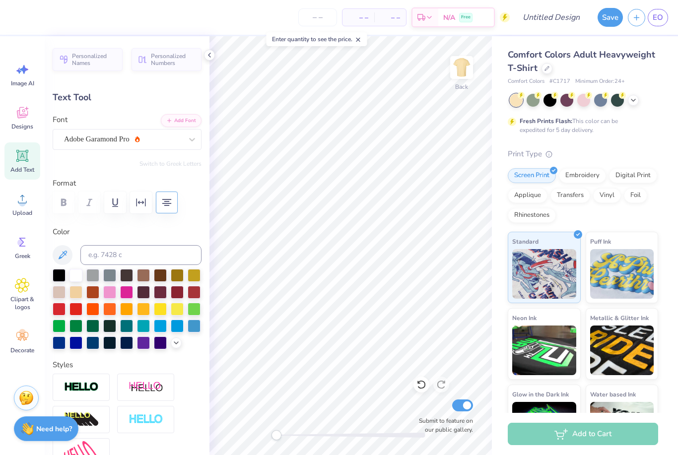
click at [169, 201] on icon "button" at bounding box center [166, 202] width 9 height 7
click at [167, 202] on icon "button" at bounding box center [167, 203] width 12 height 12
type input "12.69"
type input "7.24"
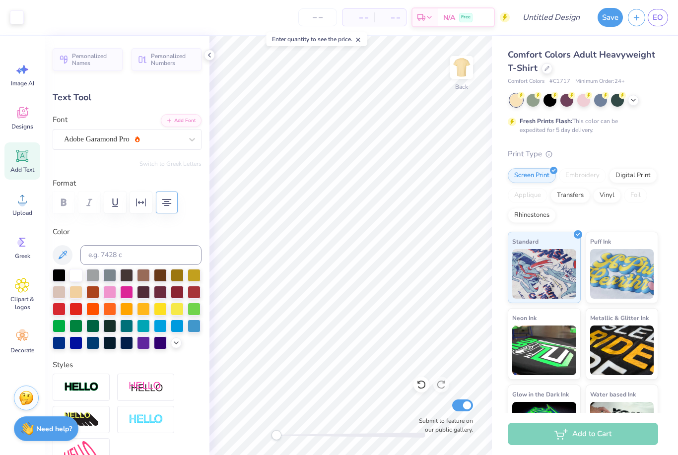
type input "3.50"
type input "10.77"
type input "6.14"
click at [185, 12] on div "– – Per Item – – Total Est. Delivery N/A Free" at bounding box center [269, 17] width 481 height 35
click at [567, 21] on input "Design Title" at bounding box center [563, 17] width 49 height 20
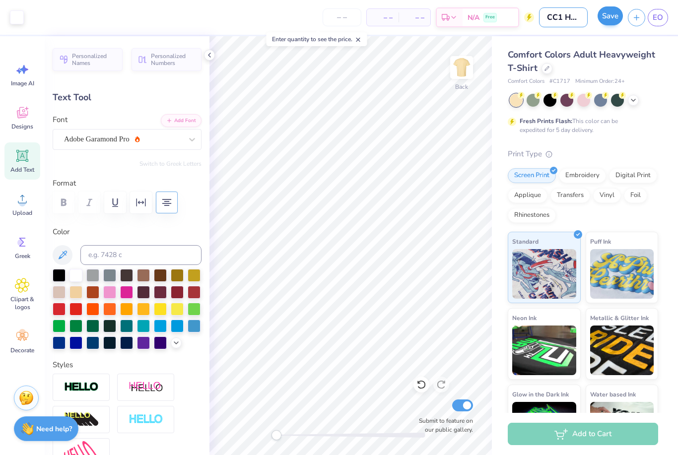
type input "CC1 Haha"
click at [611, 19] on button "Save" at bounding box center [610, 15] width 25 height 19
type input "3.47"
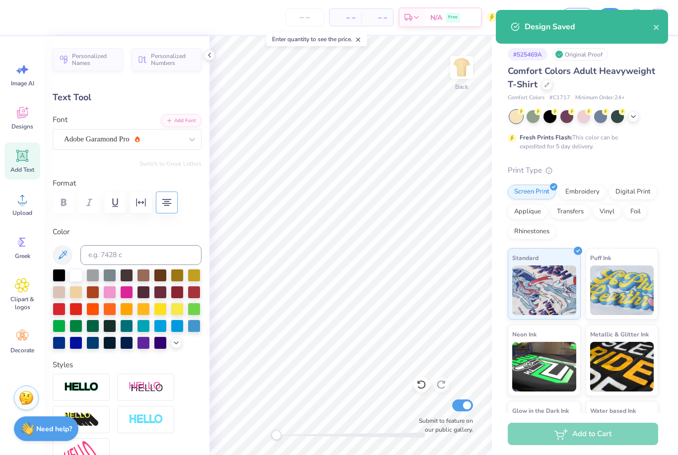
scroll to position [1, 0]
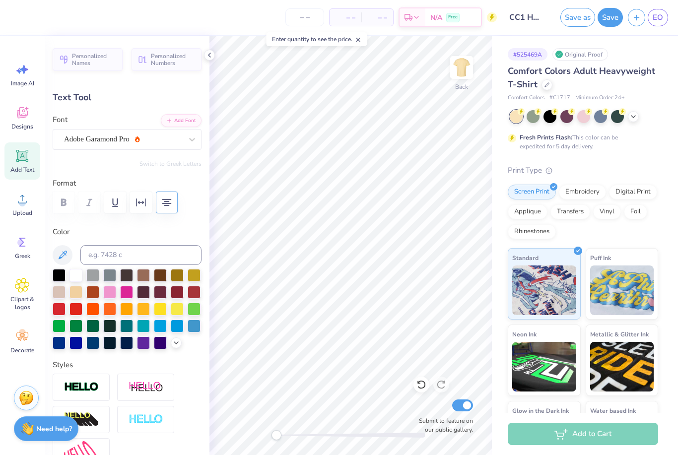
type textarea "You think you can hurt me? I've got CC1."
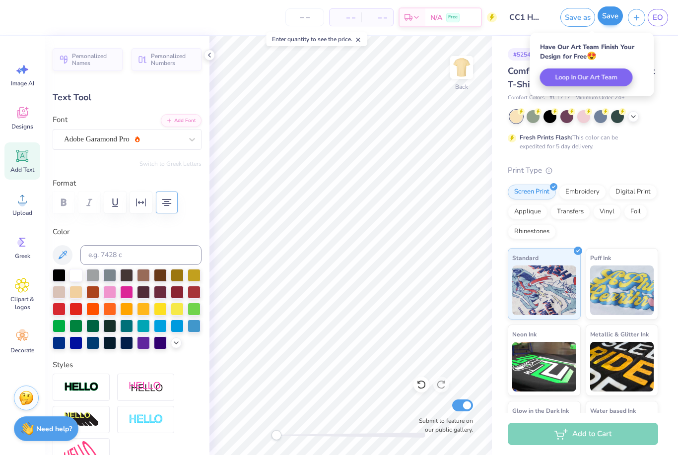
click at [618, 17] on button "Save" at bounding box center [610, 15] width 25 height 19
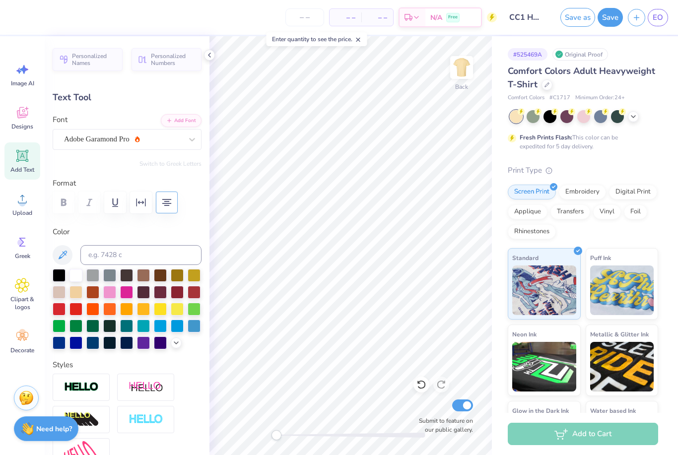
click at [662, 21] on span "EO" at bounding box center [658, 17] width 10 height 11
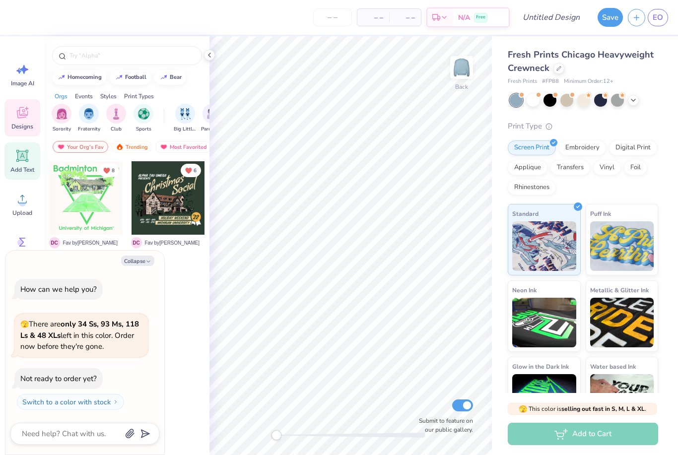
click at [24, 166] on span "Add Text" at bounding box center [22, 170] width 24 height 8
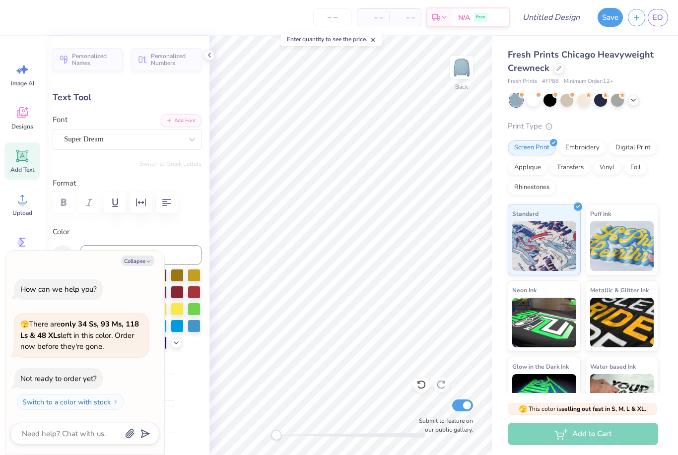
type textarea "x"
type textarea "T"
type textarea "insert MLR"
type textarea "x"
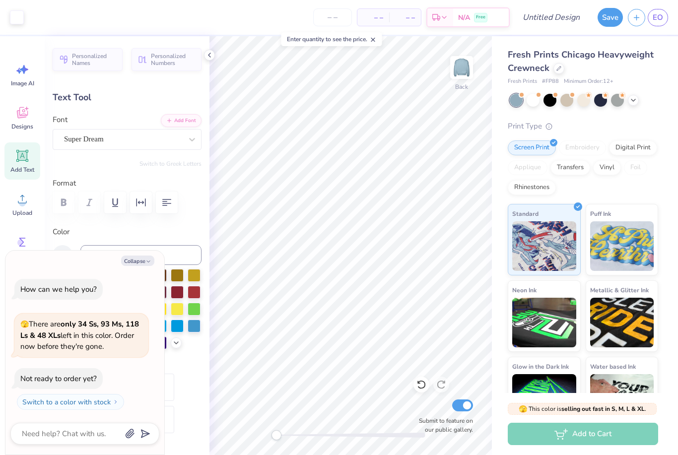
type input "12.58"
type input "1.73"
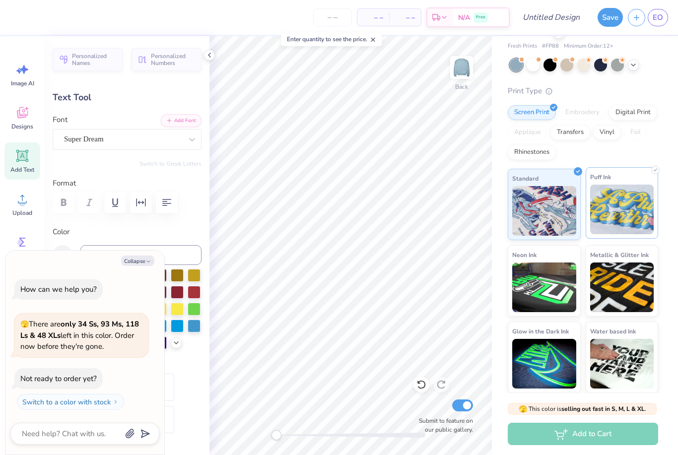
scroll to position [35, 0]
type textarea "x"
type input "5.61"
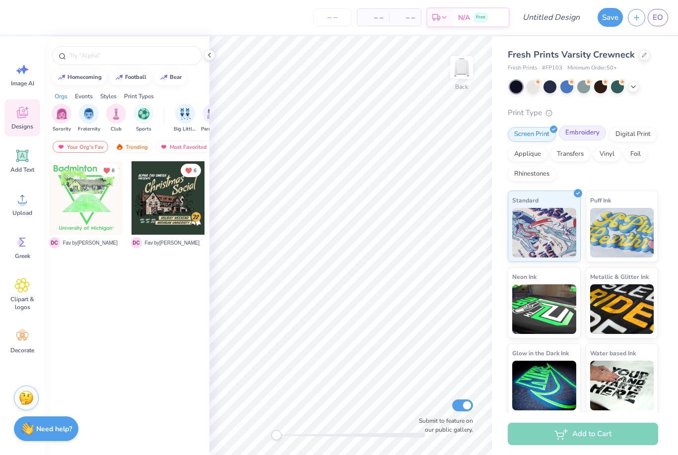
click at [574, 134] on div "Embroidery" at bounding box center [582, 133] width 47 height 15
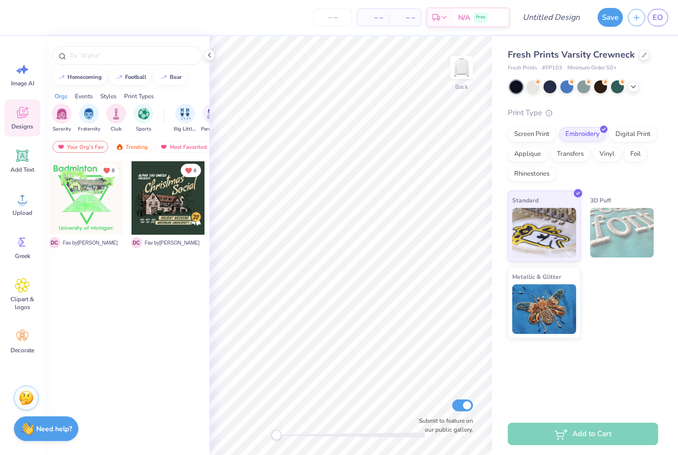
click at [627, 238] on img at bounding box center [622, 233] width 64 height 50
click at [612, 199] on div "3D Puff" at bounding box center [622, 226] width 73 height 71
click at [17, 165] on div "Add Text" at bounding box center [22, 160] width 36 height 37
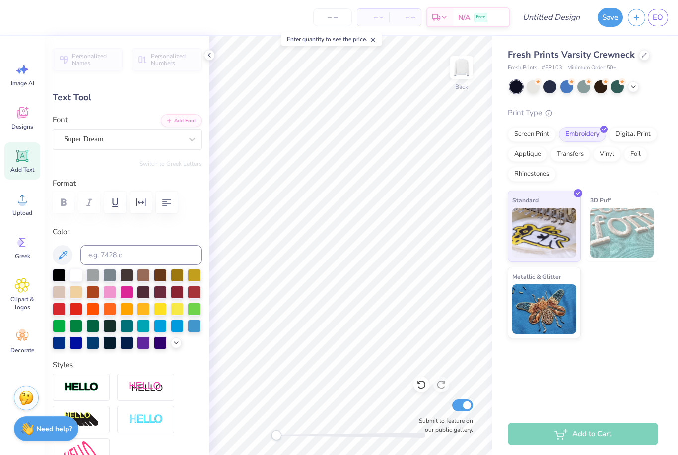
scroll to position [0, 1]
type textarea "Insert mlr"
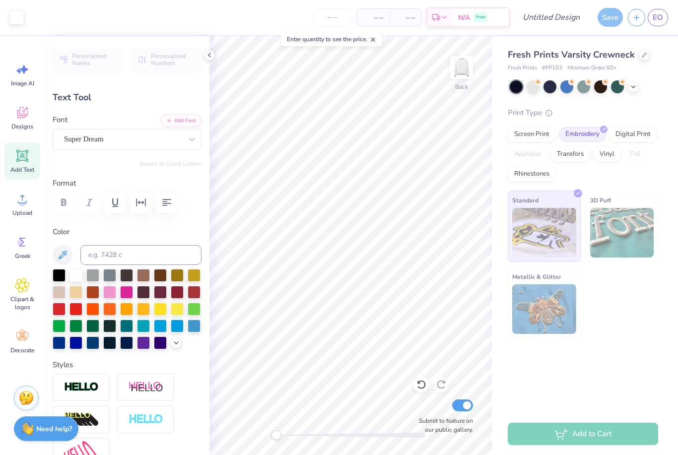
type input "14.73"
click at [651, 221] on img at bounding box center [622, 233] width 64 height 50
click at [628, 221] on img at bounding box center [622, 233] width 64 height 50
click at [633, 226] on img at bounding box center [622, 233] width 64 height 50
click at [637, 306] on div "Standard 3D Puff Metallic & Glitter" at bounding box center [583, 265] width 150 height 148
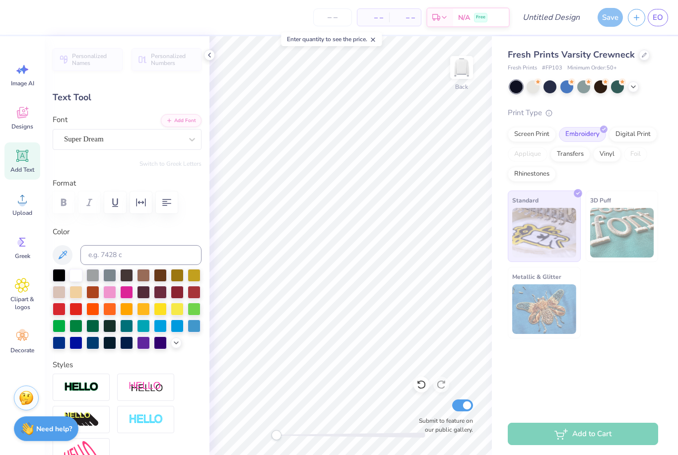
click at [564, 376] on div "Fresh Prints Varsity Crewneck Fresh Prints # FP103 Minimum Order: 50 + Print Ty…" at bounding box center [585, 224] width 186 height 377
click at [539, 16] on input "Design Title" at bounding box center [563, 17] width 49 height 20
type input "MLR Crewneck"
type input "5.10"
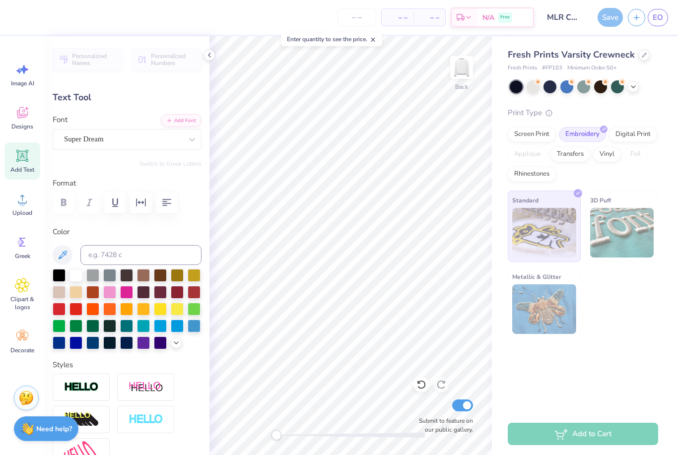
type textarea "Insert mlr Logo"
type input "6.14"
type input "3.07"
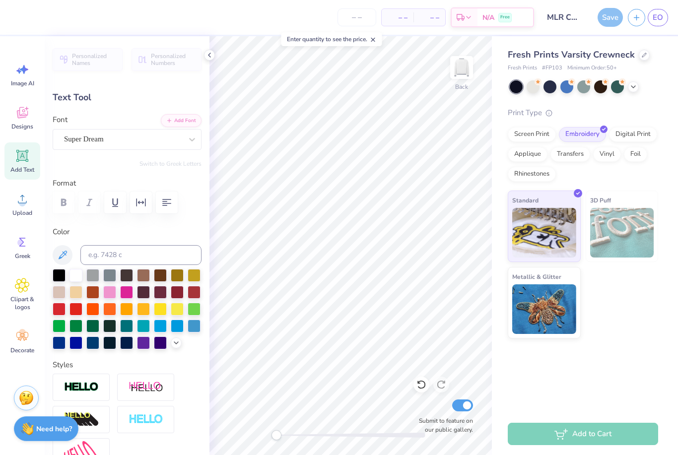
type input "8.73"
type input "3.64"
click at [606, 17] on button "Save" at bounding box center [610, 15] width 25 height 19
click at [544, 86] on div at bounding box center [549, 85] width 13 height 13
type input "1.87"
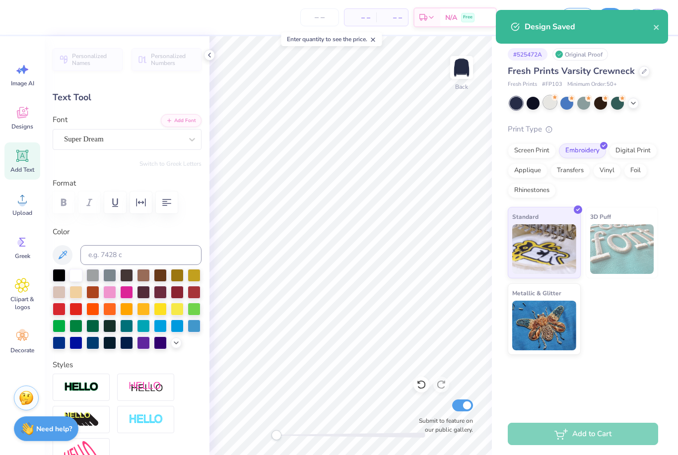
click at [548, 105] on div at bounding box center [549, 102] width 13 height 13
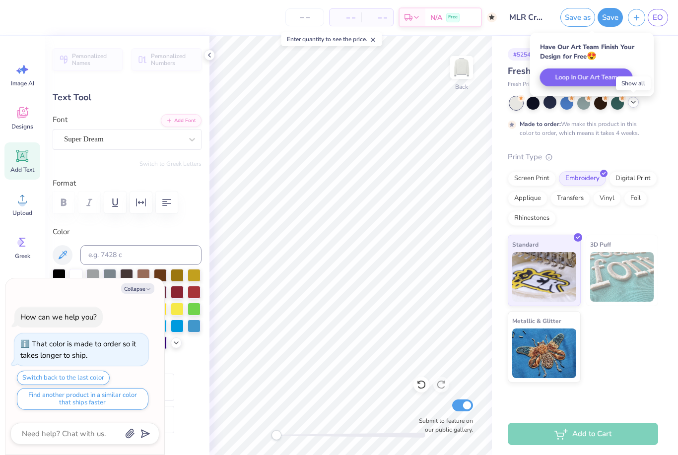
click at [634, 104] on icon at bounding box center [633, 102] width 8 height 8
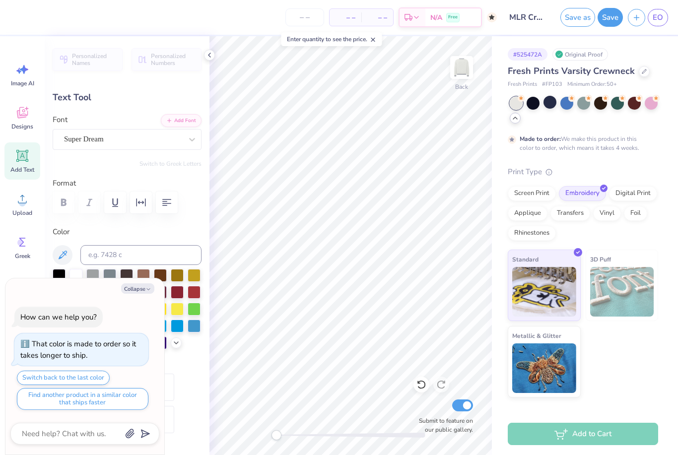
click at [584, 121] on div at bounding box center [584, 111] width 148 height 28
click at [610, 18] on button "Save" at bounding box center [610, 15] width 25 height 19
click at [209, 53] on icon at bounding box center [209, 55] width 8 height 8
type textarea "x"
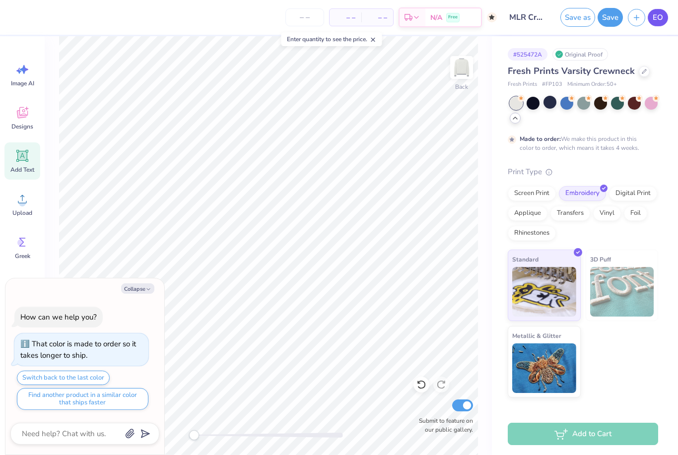
click at [667, 21] on link "EO" at bounding box center [658, 17] width 20 height 17
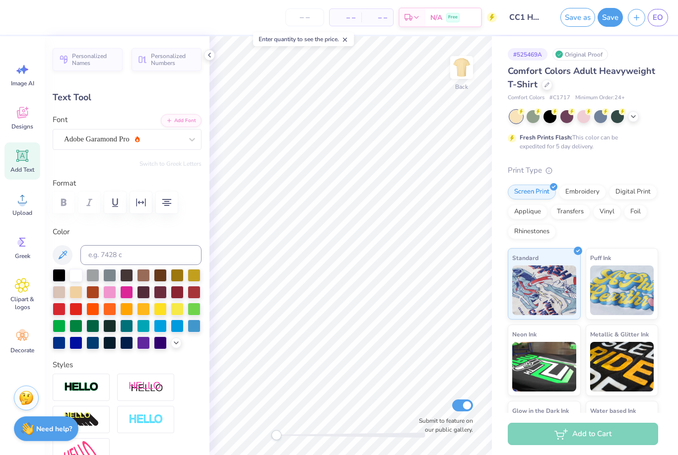
scroll to position [0, 0]
click at [69, 201] on div at bounding box center [127, 203] width 149 height 22
click at [98, 178] on label "Format" at bounding box center [127, 183] width 149 height 11
click at [66, 200] on div at bounding box center [127, 203] width 149 height 22
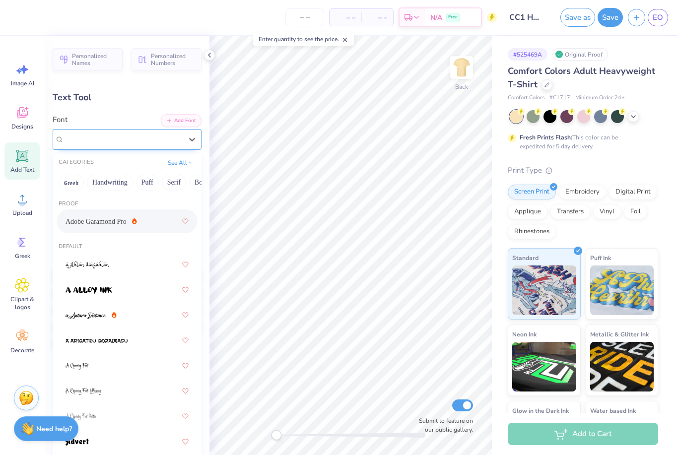
click at [175, 137] on div "Adobe Garamond Pro" at bounding box center [123, 139] width 120 height 15
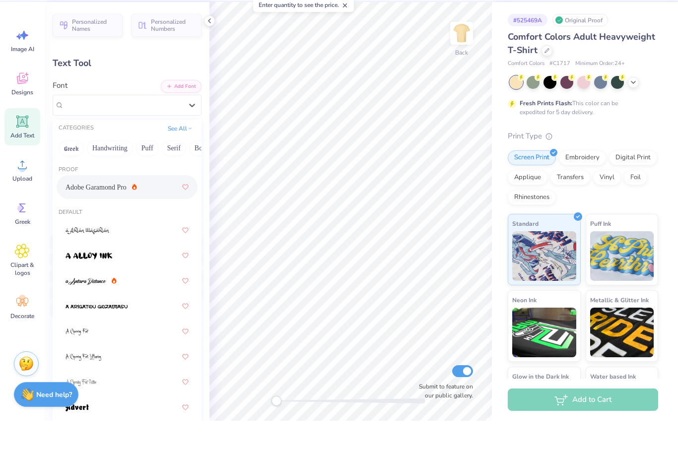
click at [106, 216] on span "Adobe Garamond Pro" at bounding box center [96, 221] width 61 height 10
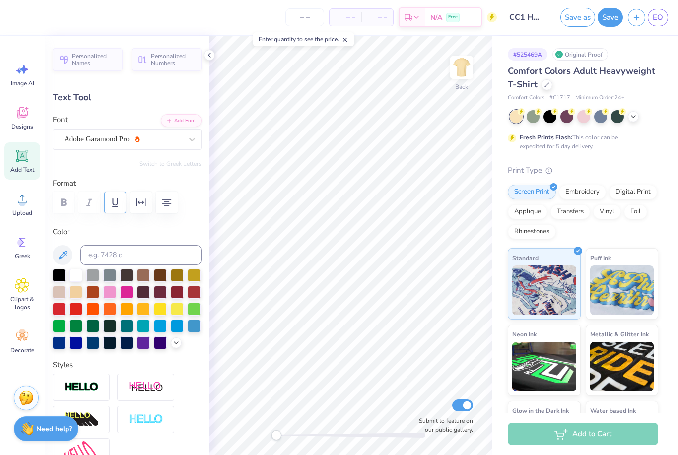
click at [108, 205] on button "button" at bounding box center [115, 203] width 22 height 22
click at [112, 206] on icon "button" at bounding box center [115, 203] width 12 height 12
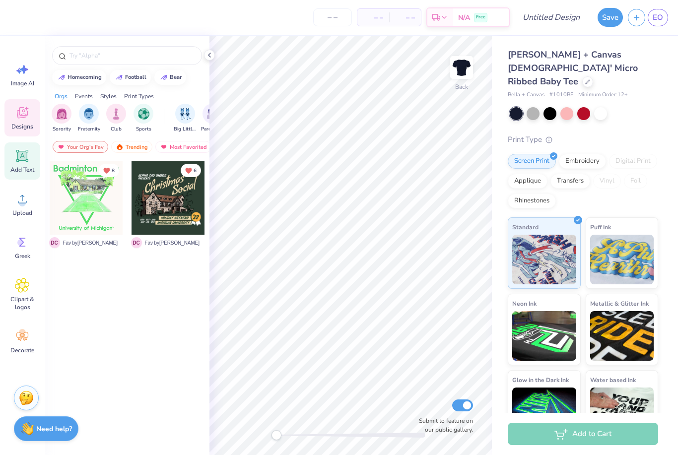
click at [20, 163] on icon at bounding box center [22, 155] width 15 height 15
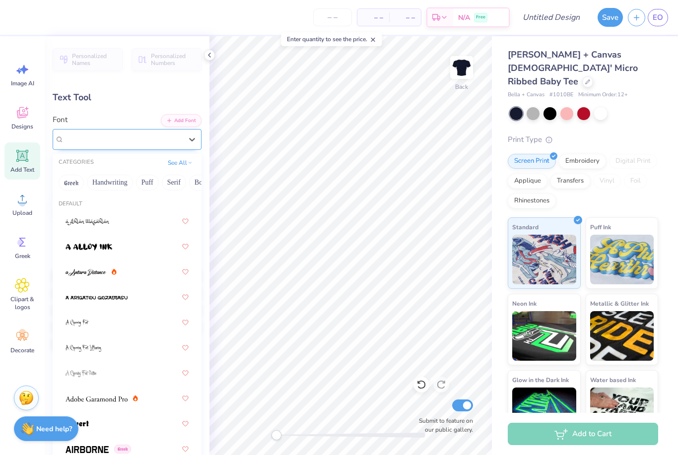
click at [115, 145] on div "Super Dream" at bounding box center [123, 139] width 120 height 15
click at [154, 141] on div "Super Dream" at bounding box center [123, 139] width 118 height 11
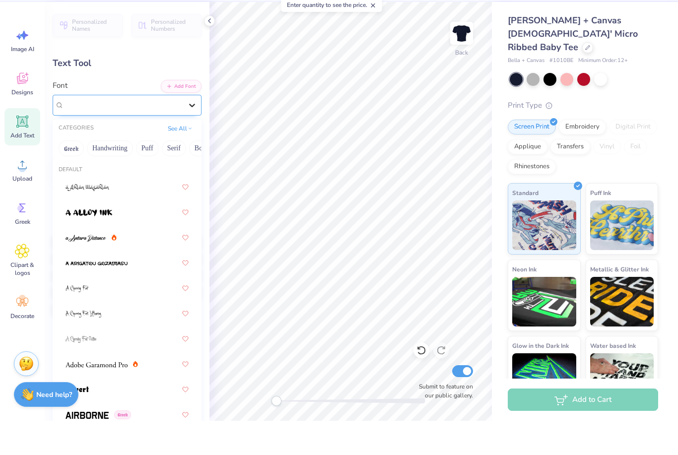
click at [193, 135] on icon at bounding box center [192, 140] width 10 height 10
click at [175, 175] on button "Serif" at bounding box center [174, 183] width 24 height 16
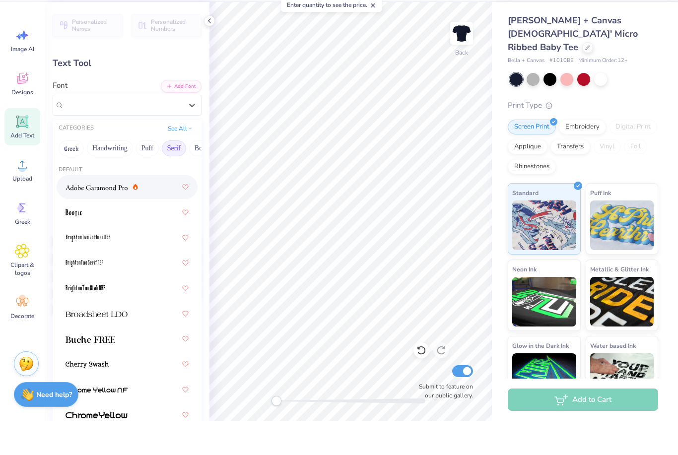
click at [105, 218] on img at bounding box center [97, 221] width 62 height 7
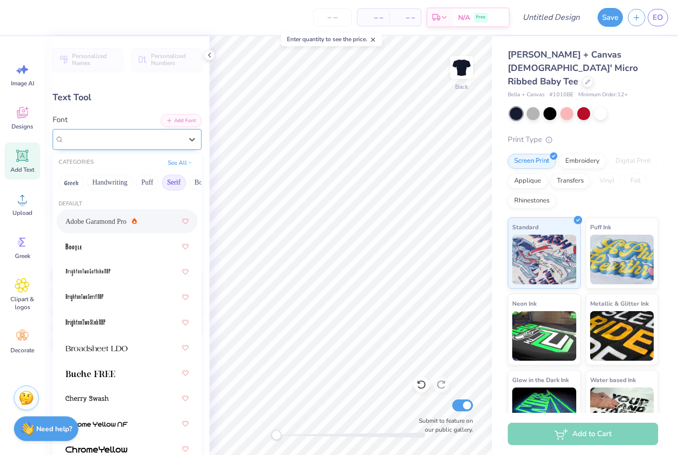
click at [175, 135] on div "Adobe Garamond Pro" at bounding box center [123, 139] width 120 height 15
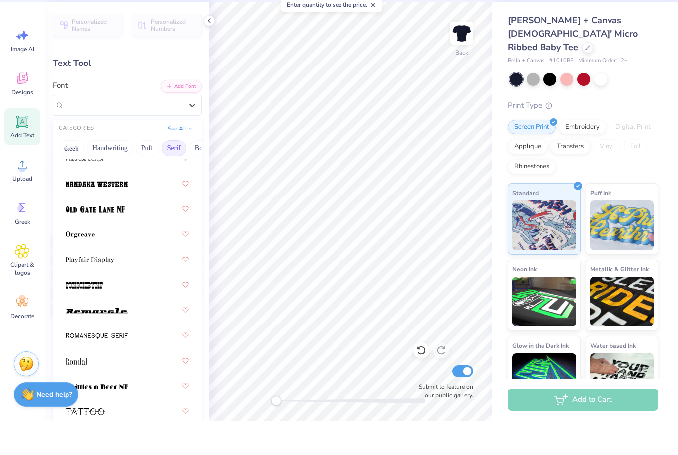
scroll to position [1500, 0]
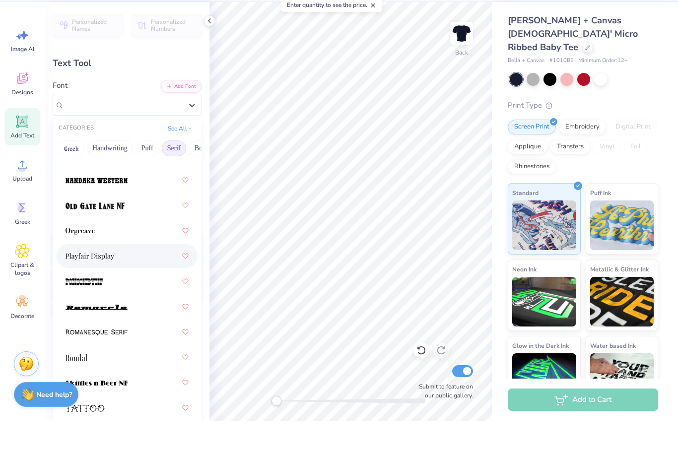
click at [123, 281] on div at bounding box center [127, 290] width 123 height 18
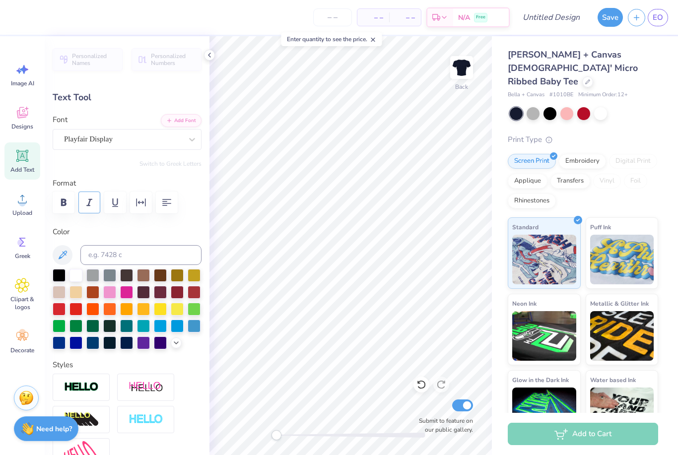
click at [89, 207] on icon "button" at bounding box center [89, 203] width 12 height 12
type textarea "T"
type textarea "Michigan Law Review"
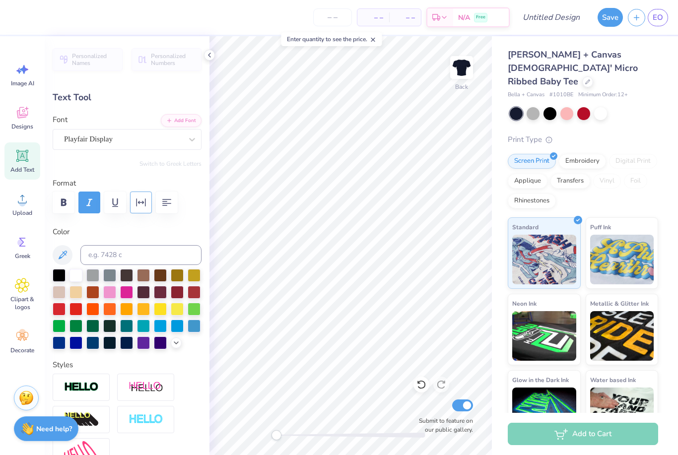
scroll to position [0, 4]
type input "11.02"
type input "1.17"
type input "7.91"
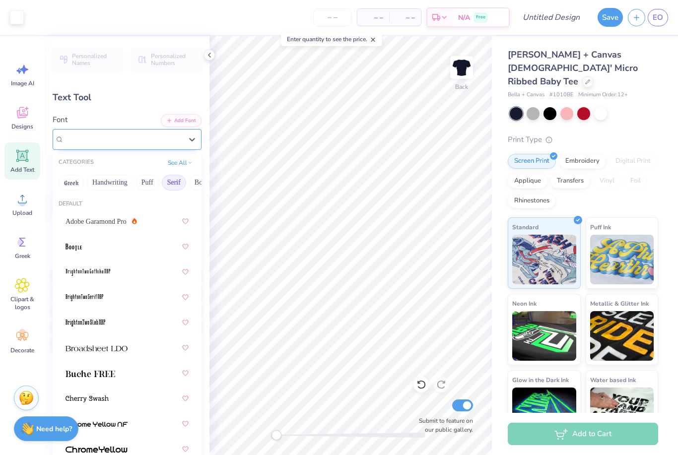
click at [125, 136] on div "Playfair Display" at bounding box center [123, 139] width 120 height 15
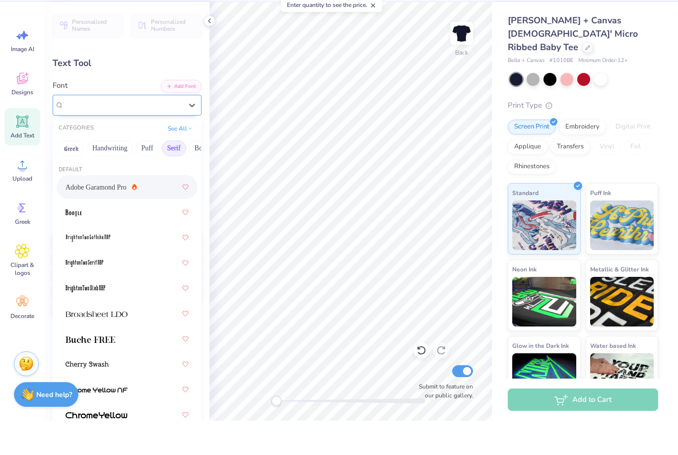
drag, startPoint x: 96, startPoint y: 191, endPoint x: 155, endPoint y: 110, distance: 100.2
click at [155, 129] on div "option Adobe Garamond Pro focused, 1 of 79. 79 results available. Use Up and Do…" at bounding box center [127, 139] width 149 height 21
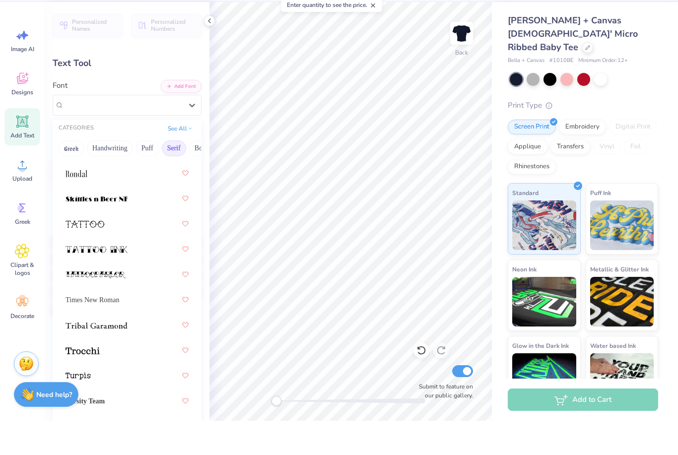
scroll to position [1688, 0]
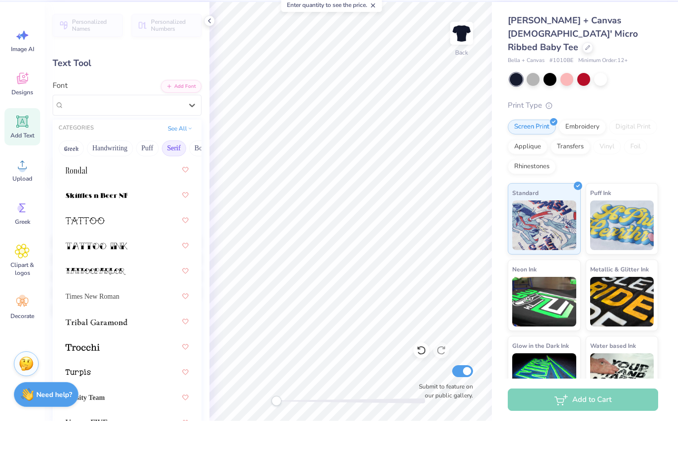
click at [117, 326] on span "Times New Roman" at bounding box center [93, 331] width 54 height 10
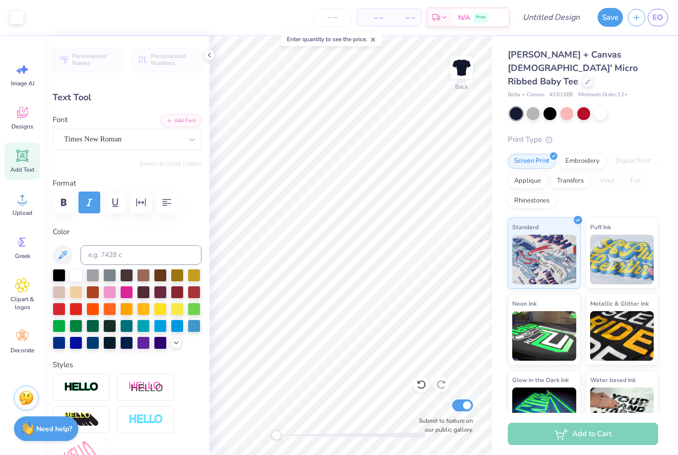
click at [28, 152] on icon at bounding box center [22, 155] width 15 height 15
type input "4.77"
type input "1.38"
type input "7.81"
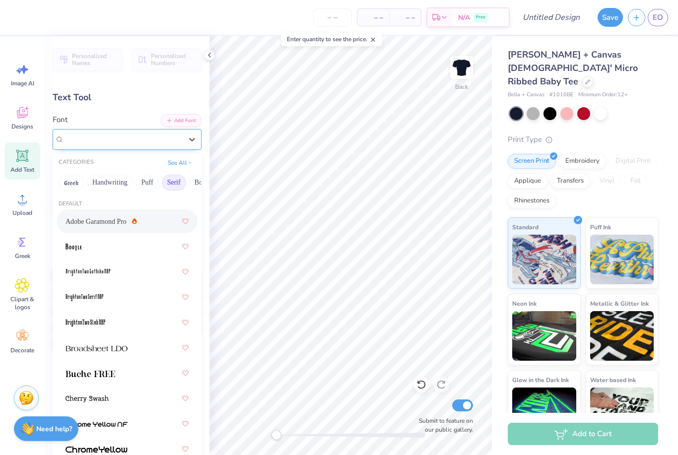
click at [104, 140] on span "Super Dream" at bounding box center [84, 139] width 40 height 11
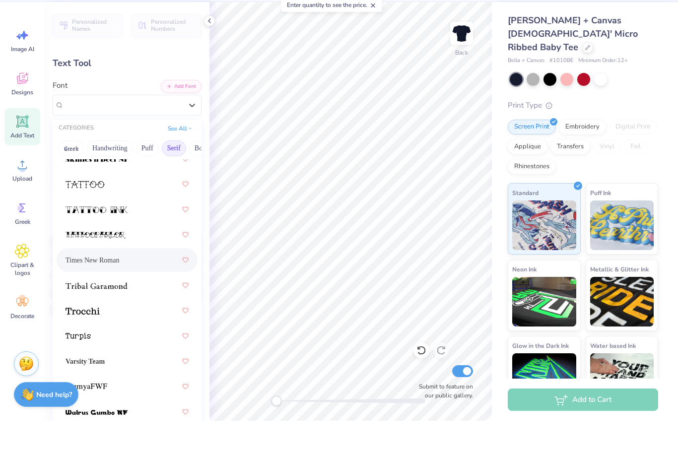
scroll to position [1724, 0]
click at [105, 285] on div "Times New Roman" at bounding box center [127, 294] width 123 height 18
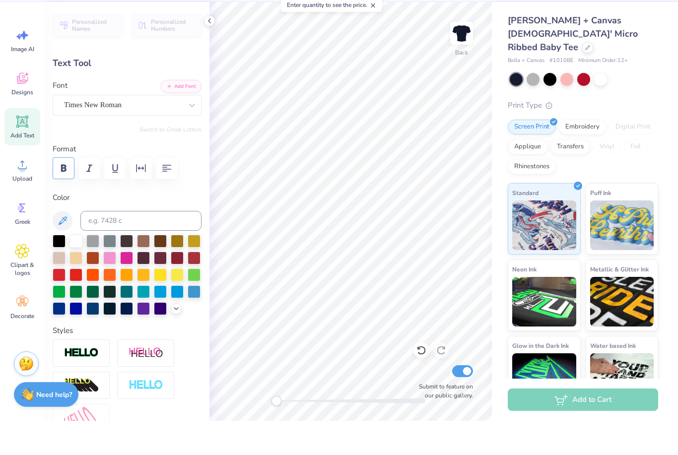
click at [66, 199] on icon "button" at bounding box center [63, 202] width 5 height 7
type textarea "EST. 1902"
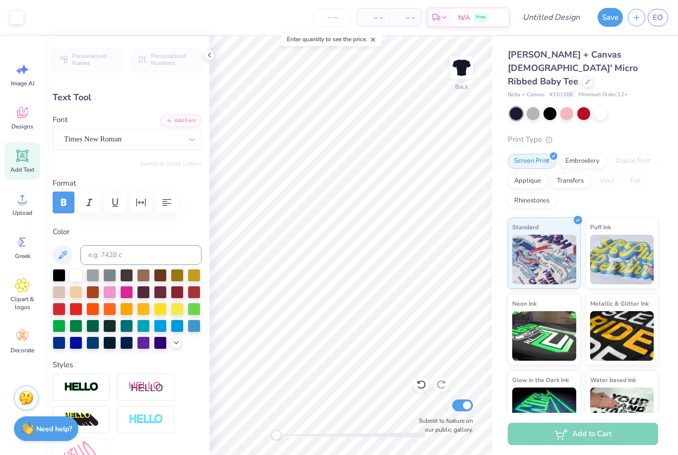
type input "8.43"
type input "1.40"
type input "7.72"
type input "4.73"
type input "0.79"
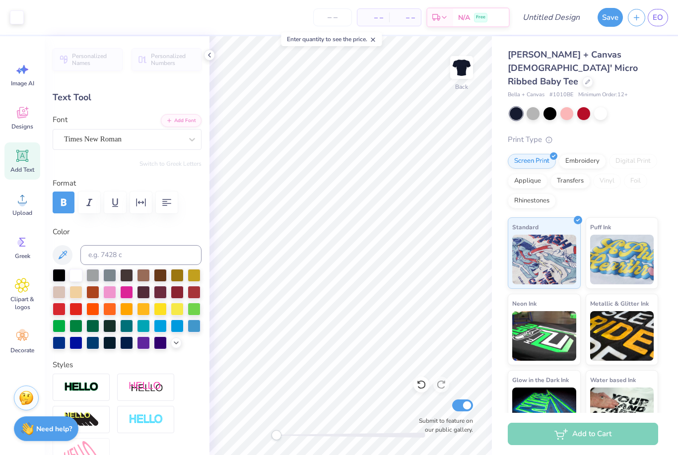
type input "4.56"
click at [564, 21] on input "Design Title" at bounding box center [563, 17] width 49 height 20
type input "10.60"
type input "1.08"
type input "3.10"
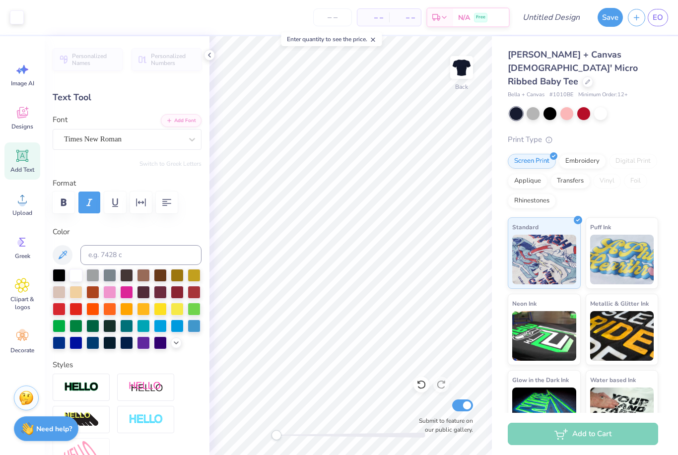
type input "4.73"
type input "0.79"
type input "4.56"
type textarea "E"
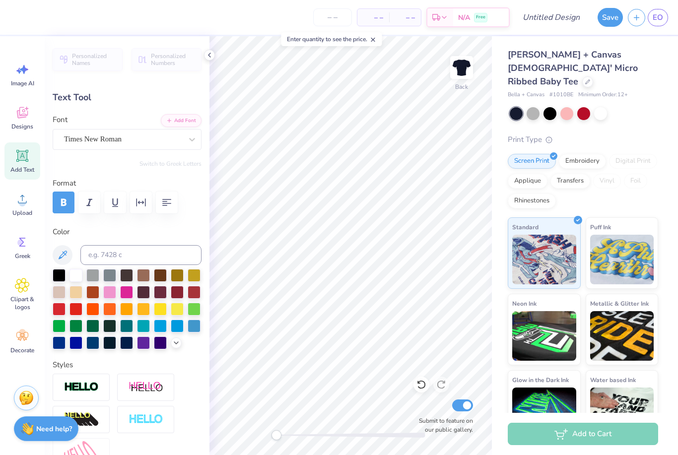
scroll to position [0, 0]
click at [556, 19] on input "Design Title" at bounding box center [563, 17] width 49 height 20
type input "MLR Simple Baby Tee"
click at [611, 20] on button "Save" at bounding box center [610, 15] width 25 height 19
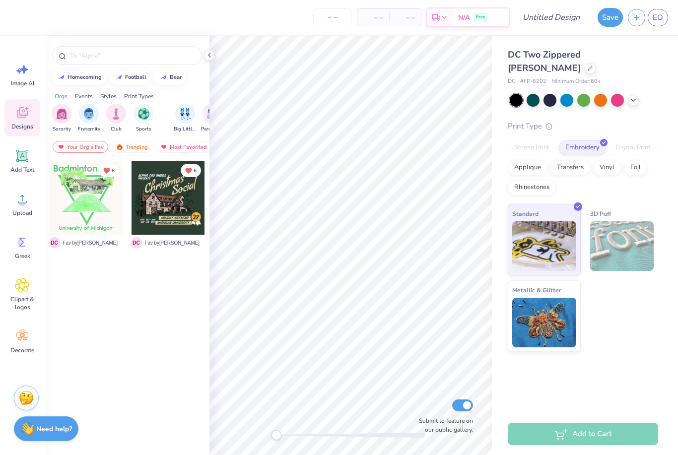
click at [633, 94] on div at bounding box center [584, 100] width 148 height 13
click at [634, 95] on icon at bounding box center [633, 99] width 8 height 8
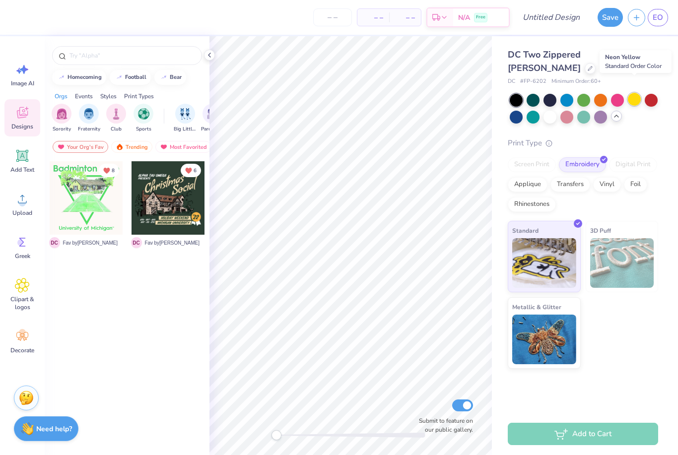
click at [640, 93] on div at bounding box center [634, 99] width 13 height 13
click at [567, 93] on div at bounding box center [566, 99] width 13 height 13
click at [26, 164] on div "Add Text" at bounding box center [22, 160] width 36 height 37
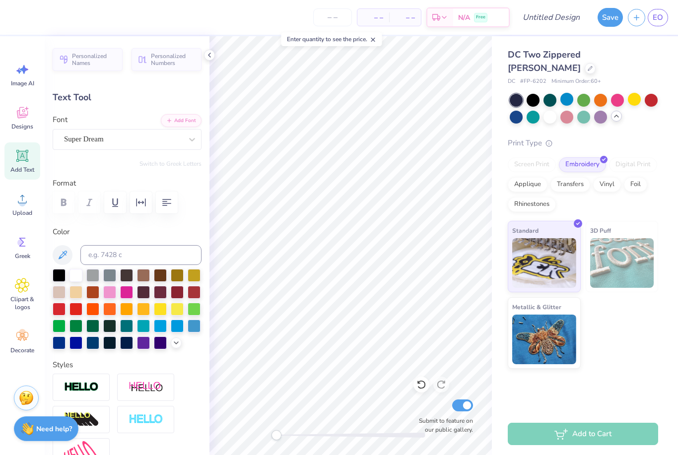
scroll to position [0, 1]
type textarea "insert logo"
type input "6.91"
type input "1.17"
click at [558, 20] on input "Design Title" at bounding box center [563, 17] width 49 height 20
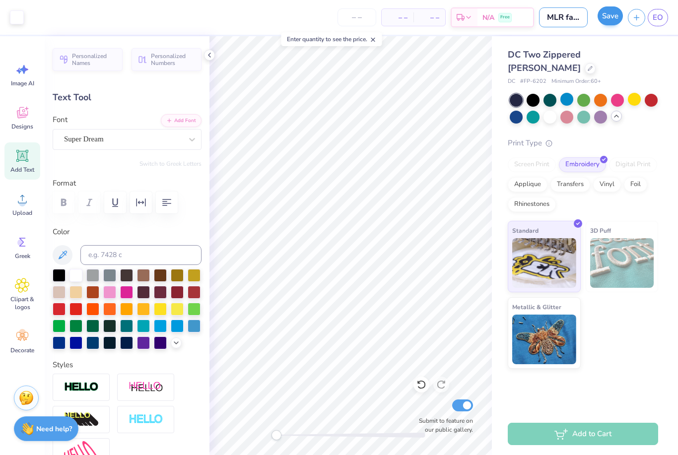
type input "MLR fanny pack"
click at [611, 21] on button "Save" at bounding box center [610, 15] width 25 height 19
